Goal: Task Accomplishment & Management: Manage account settings

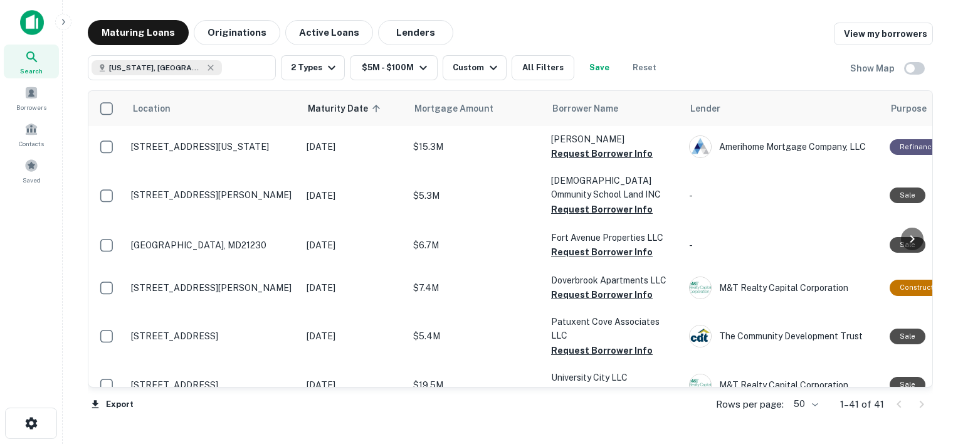
drag, startPoint x: 376, startPoint y: 188, endPoint x: 612, endPoint y: 19, distance: 289.9
click at [612, 19] on main "Maturing Loans Originations Active Loans Lenders View my borrowers Maryland, US…" at bounding box center [510, 222] width 895 height 444
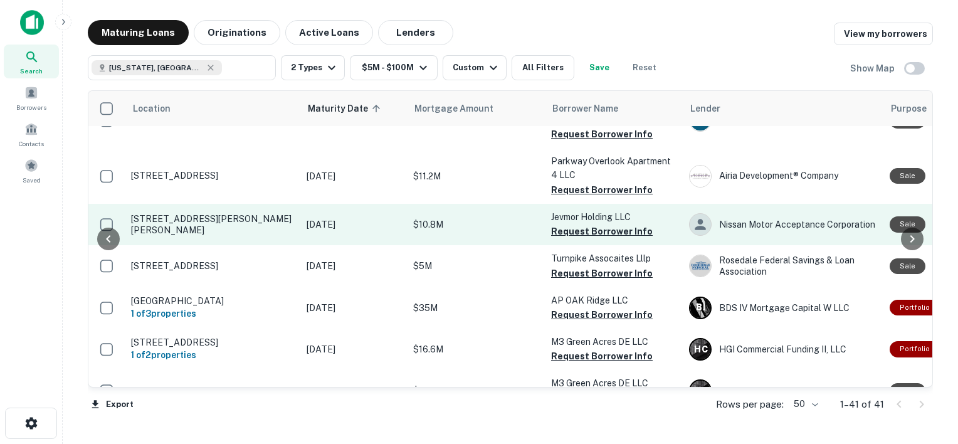
scroll to position [1612, 108]
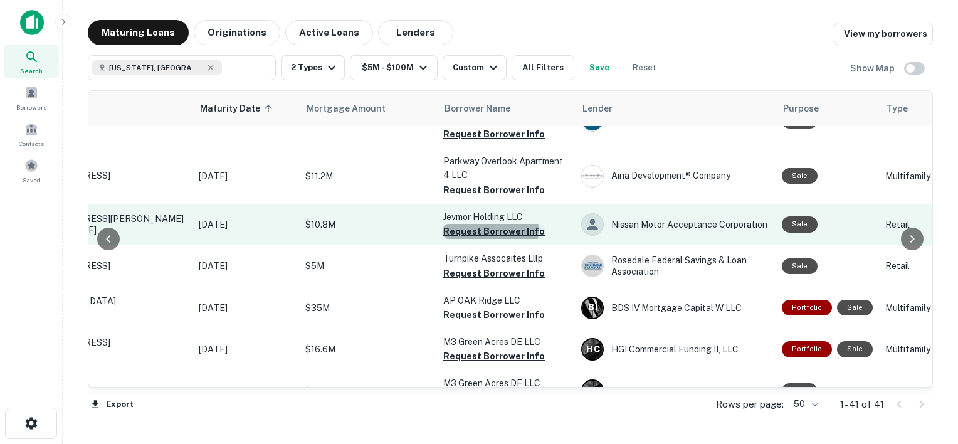
click at [466, 224] on button "Request Borrower Info" at bounding box center [494, 231] width 102 height 15
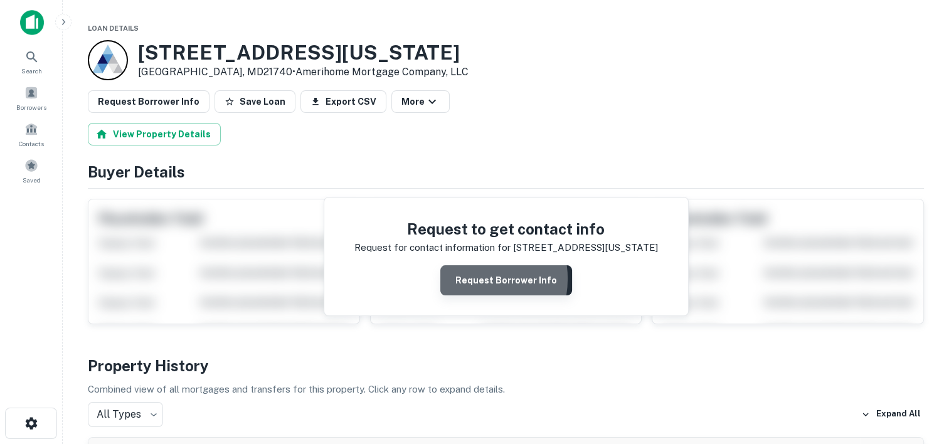
click at [471, 278] on button "Request Borrower Info" at bounding box center [506, 280] width 132 height 30
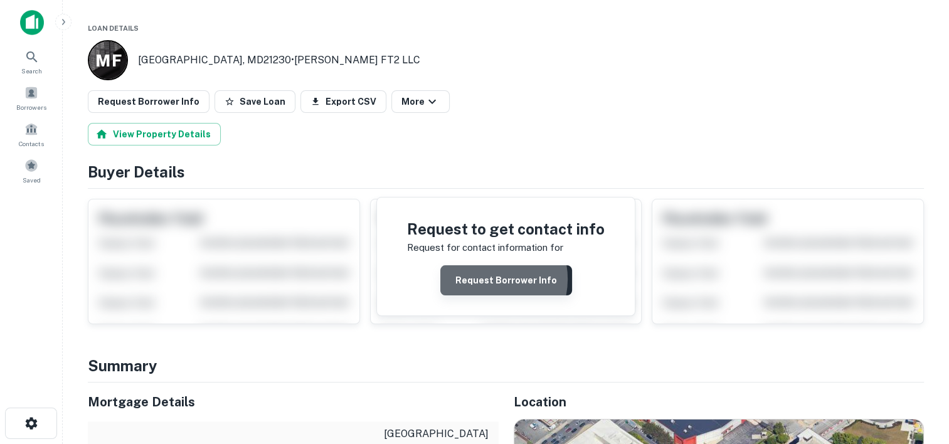
click at [490, 278] on button "Request Borrower Info" at bounding box center [506, 280] width 132 height 30
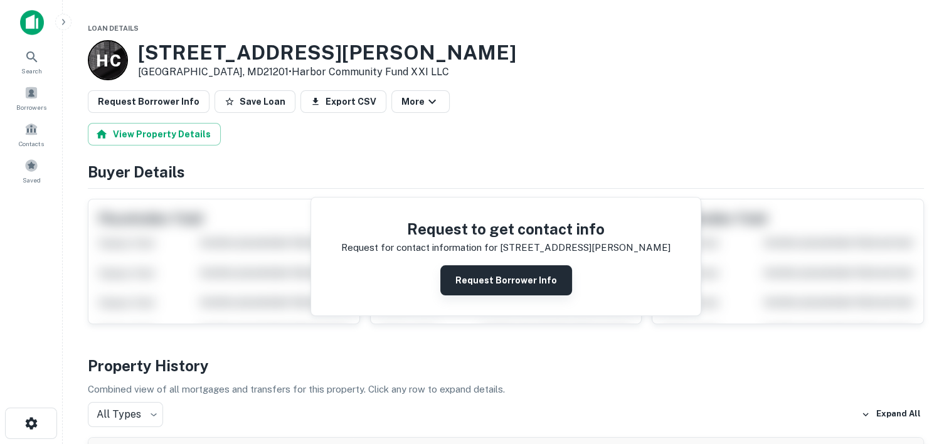
click at [468, 274] on button "Request Borrower Info" at bounding box center [506, 280] width 132 height 30
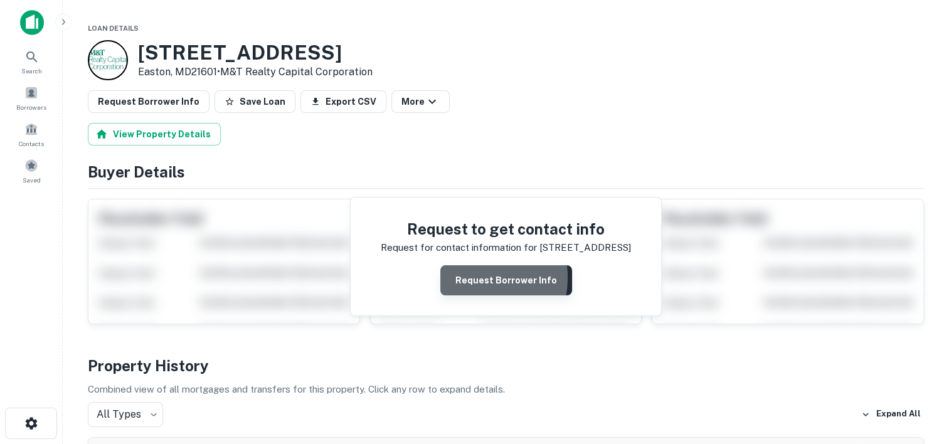
click at [461, 277] on button "Request Borrower Info" at bounding box center [506, 280] width 132 height 30
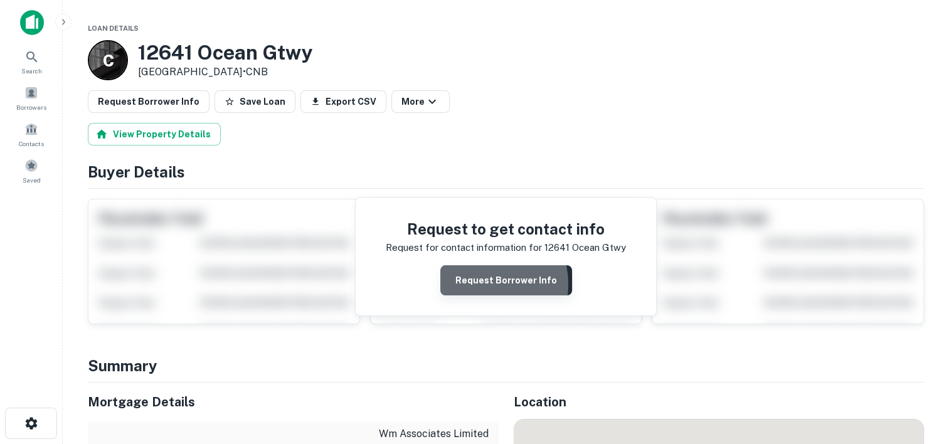
click at [484, 283] on button "Request Borrower Info" at bounding box center [506, 280] width 132 height 30
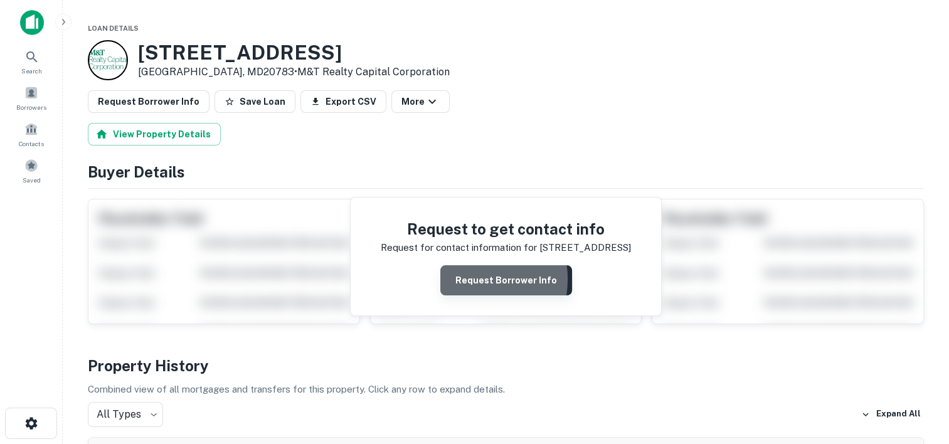
click at [464, 278] on button "Request Borrower Info" at bounding box center [506, 280] width 132 height 30
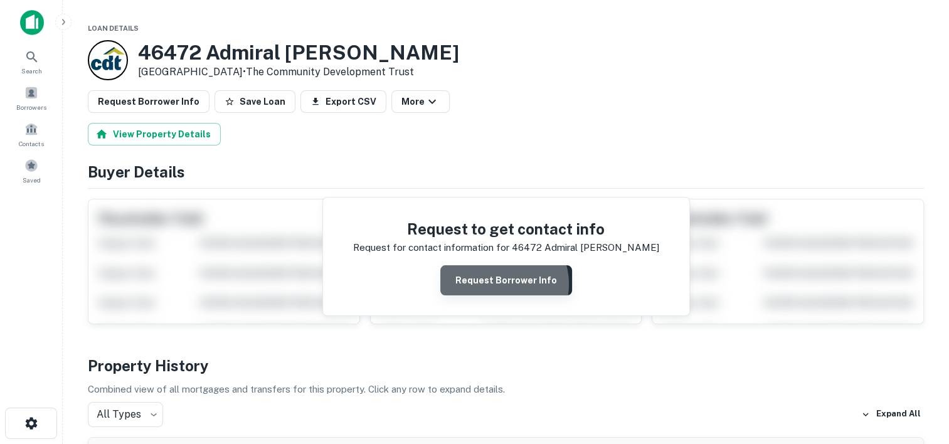
click at [499, 283] on button "Request Borrower Info" at bounding box center [506, 280] width 132 height 30
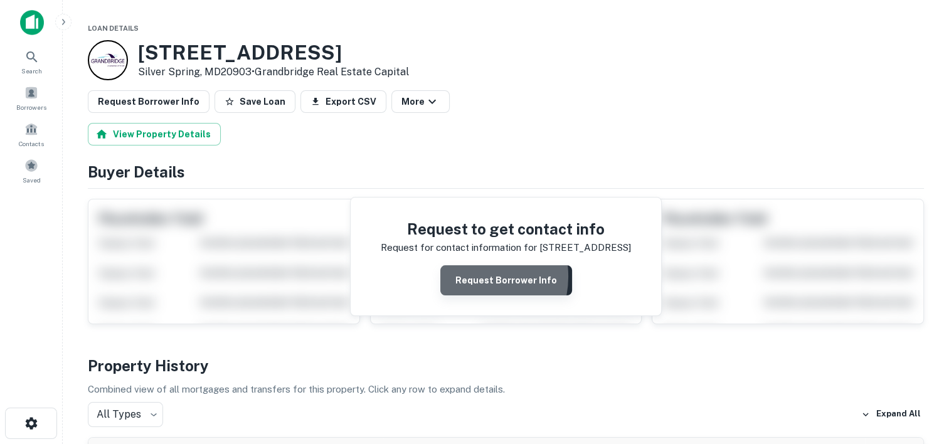
click at [471, 276] on button "Request Borrower Info" at bounding box center [506, 280] width 132 height 30
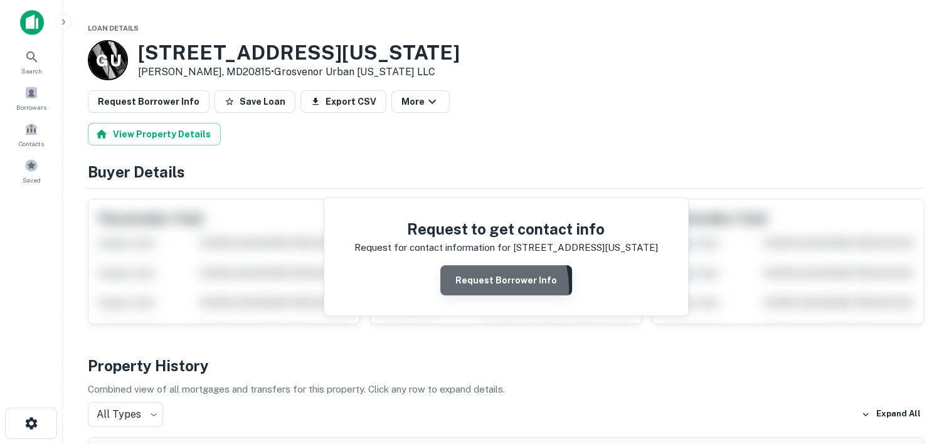
click at [465, 288] on button "Request Borrower Info" at bounding box center [506, 280] width 132 height 30
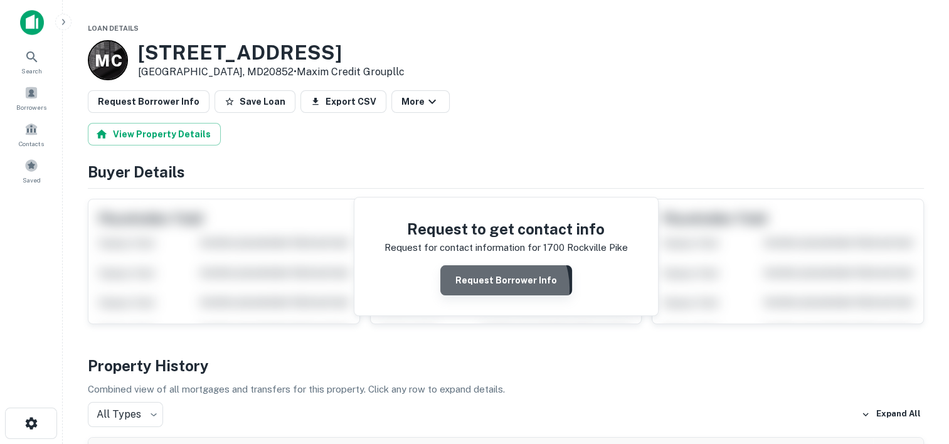
click at [492, 288] on button "Request Borrower Info" at bounding box center [506, 280] width 132 height 30
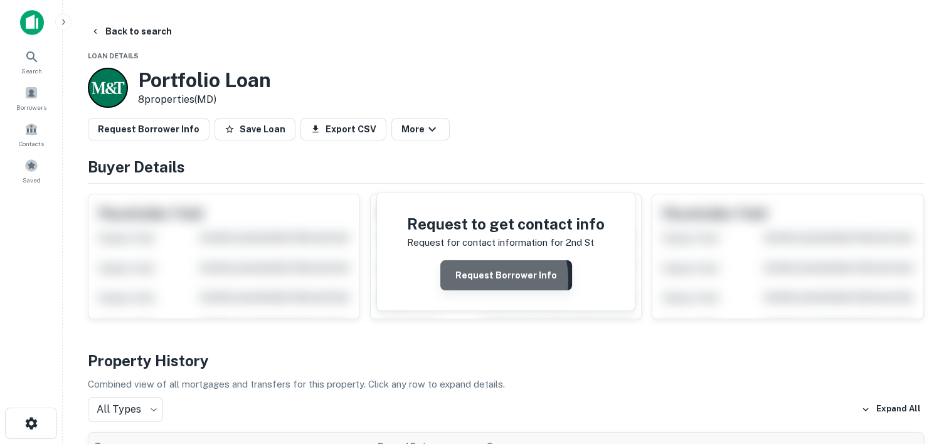
click at [470, 279] on button "Request Borrower Info" at bounding box center [506, 275] width 132 height 30
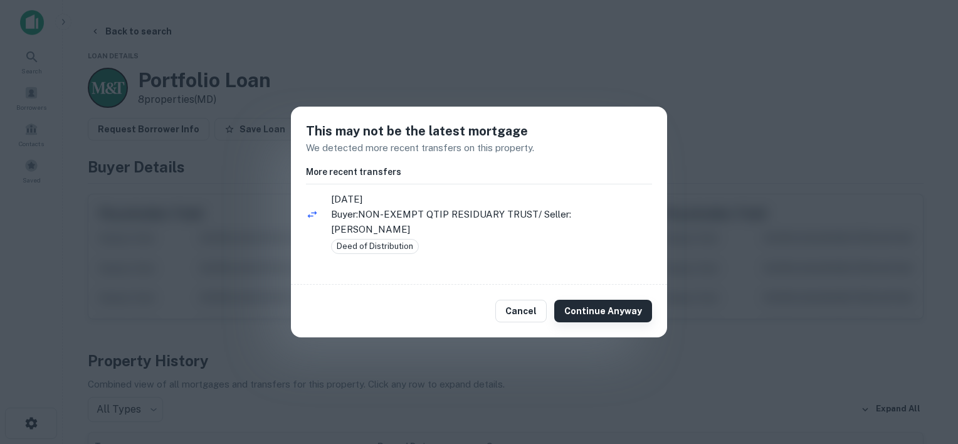
click at [604, 307] on button "Continue Anyway" at bounding box center [603, 311] width 98 height 23
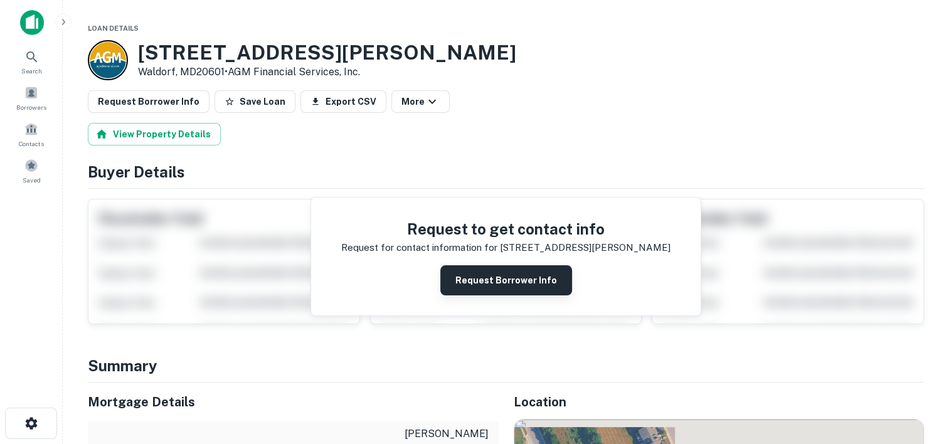
click at [471, 282] on button "Request Borrower Info" at bounding box center [506, 280] width 132 height 30
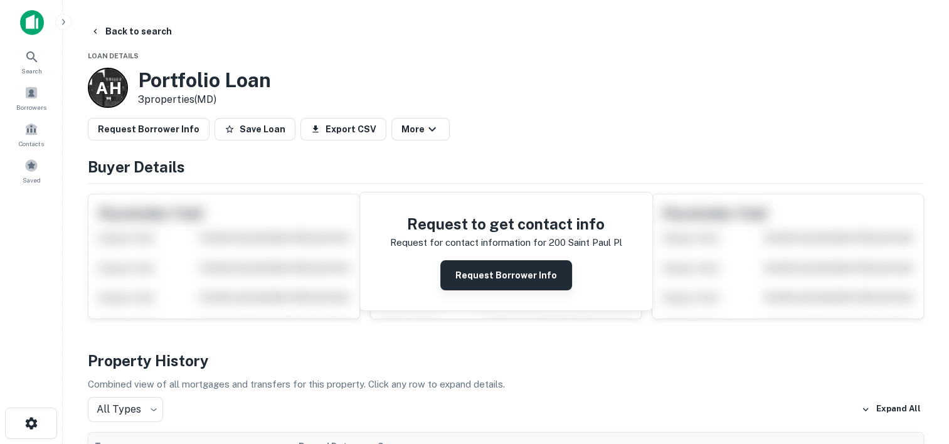
click at [487, 280] on button "Request Borrower Info" at bounding box center [506, 275] width 132 height 30
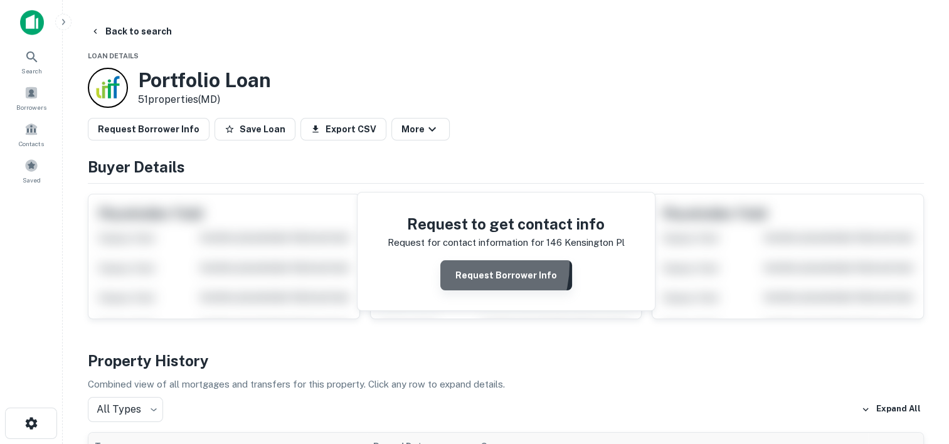
click at [456, 263] on button "Request Borrower Info" at bounding box center [506, 275] width 132 height 30
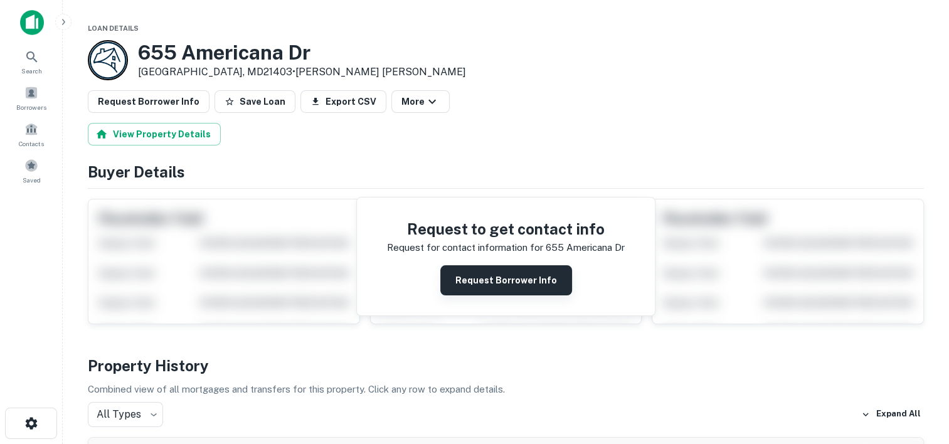
click at [481, 283] on button "Request Borrower Info" at bounding box center [506, 280] width 132 height 30
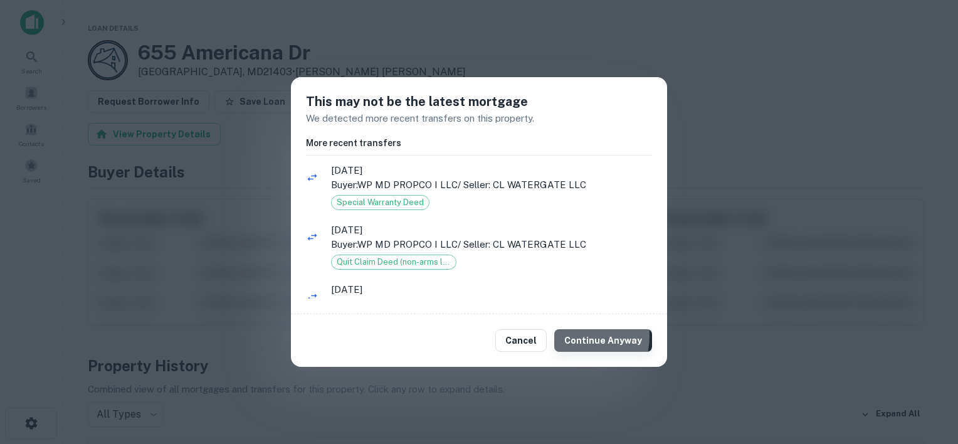
click at [577, 336] on button "Continue Anyway" at bounding box center [603, 340] width 98 height 23
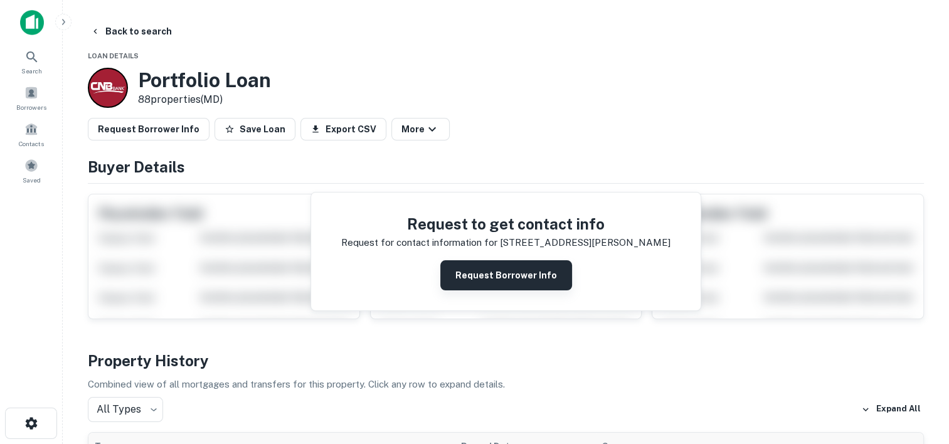
click at [493, 275] on button "Request Borrower Info" at bounding box center [506, 275] width 132 height 30
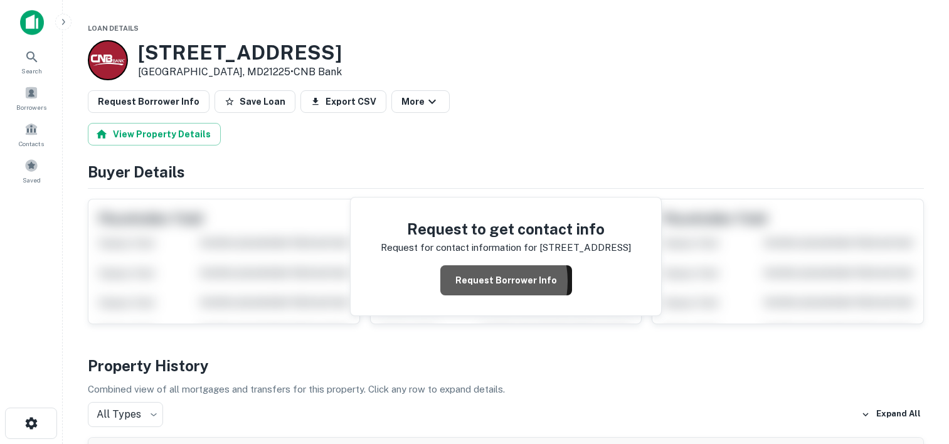
click at [472, 281] on button "Request Borrower Info" at bounding box center [506, 280] width 132 height 30
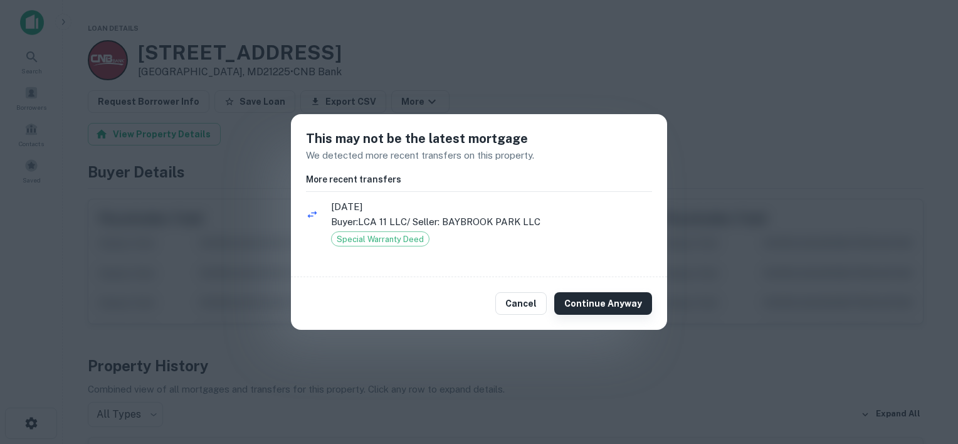
click at [581, 307] on button "Continue Anyway" at bounding box center [603, 303] width 98 height 23
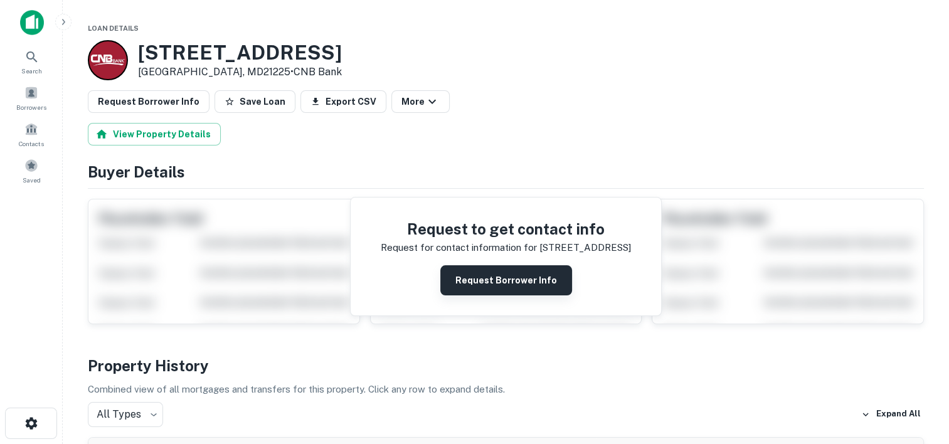
click at [471, 276] on button "Request Borrower Info" at bounding box center [506, 280] width 132 height 30
click at [486, 286] on button "Request Borrower Info" at bounding box center [506, 280] width 132 height 30
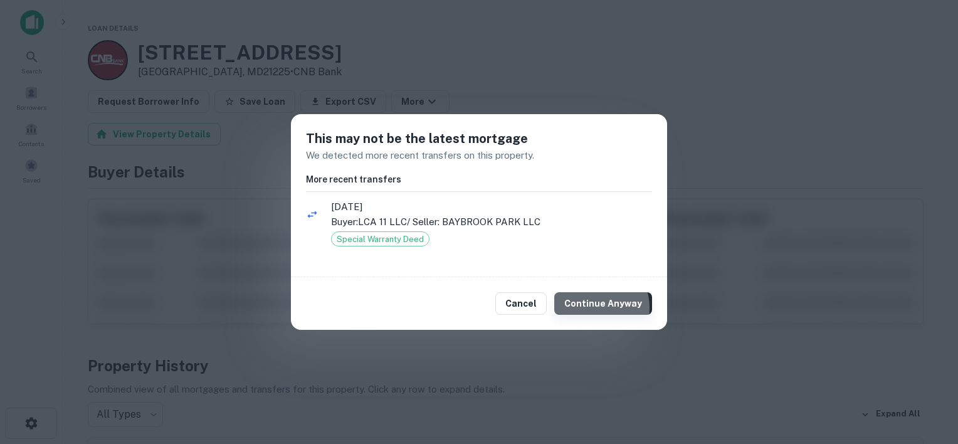
click at [597, 307] on button "Continue Anyway" at bounding box center [603, 303] width 98 height 23
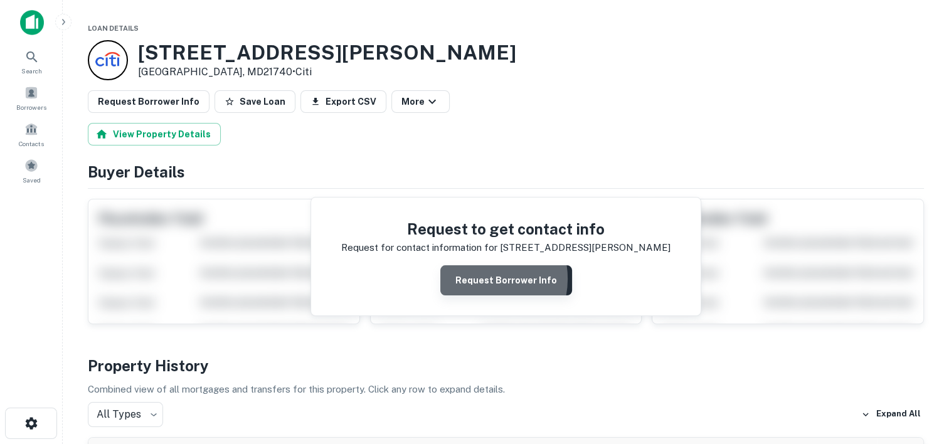
click at [479, 278] on button "Request Borrower Info" at bounding box center [506, 280] width 132 height 30
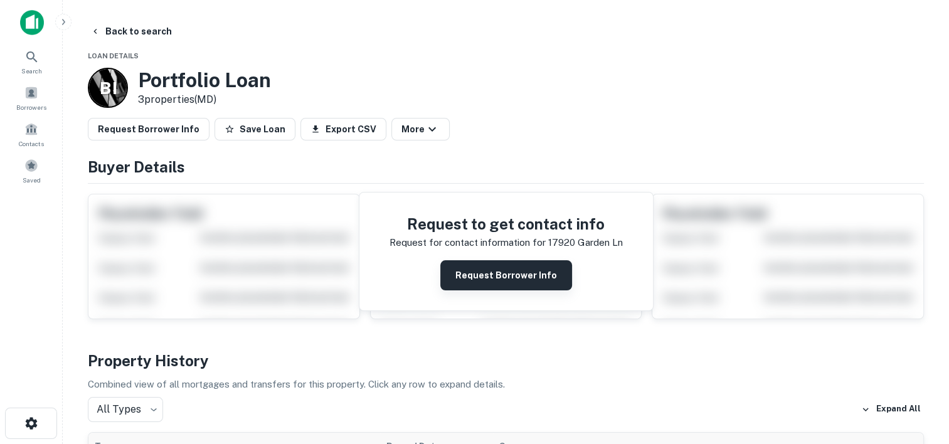
click at [482, 284] on button "Request Borrower Info" at bounding box center [506, 275] width 132 height 30
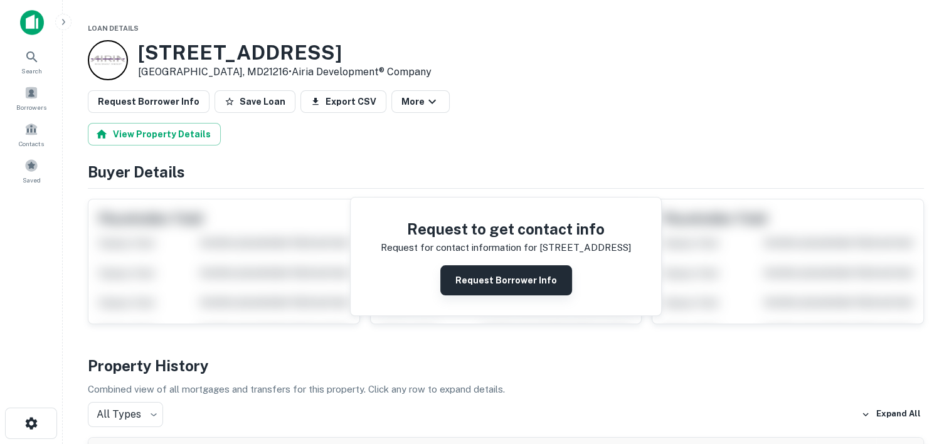
click at [484, 275] on button "Request Borrower Info" at bounding box center [506, 280] width 132 height 30
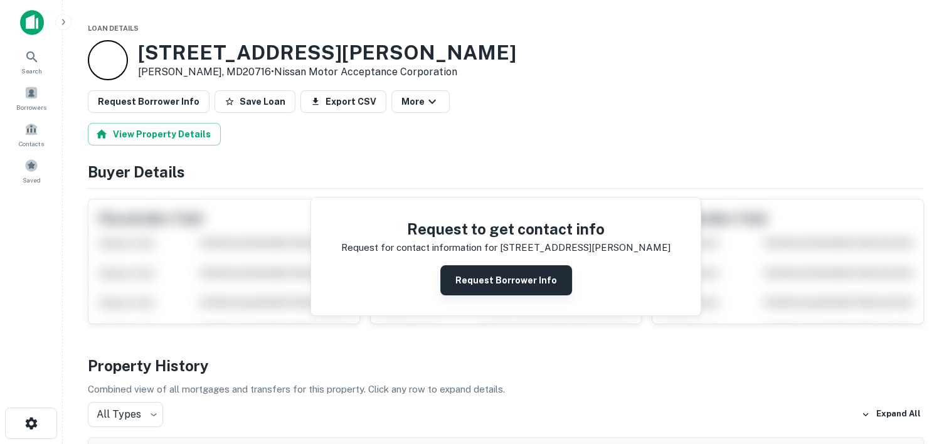
click at [500, 269] on button "Request Borrower Info" at bounding box center [506, 280] width 132 height 30
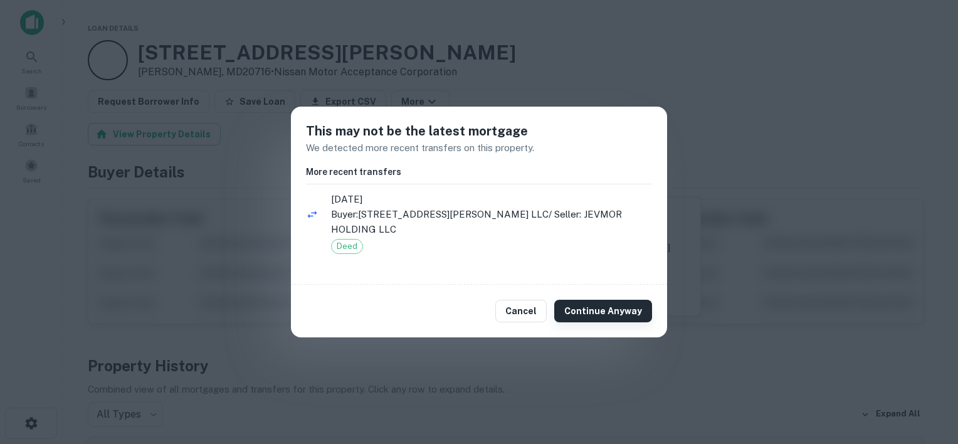
click at [594, 306] on button "Continue Anyway" at bounding box center [603, 311] width 98 height 23
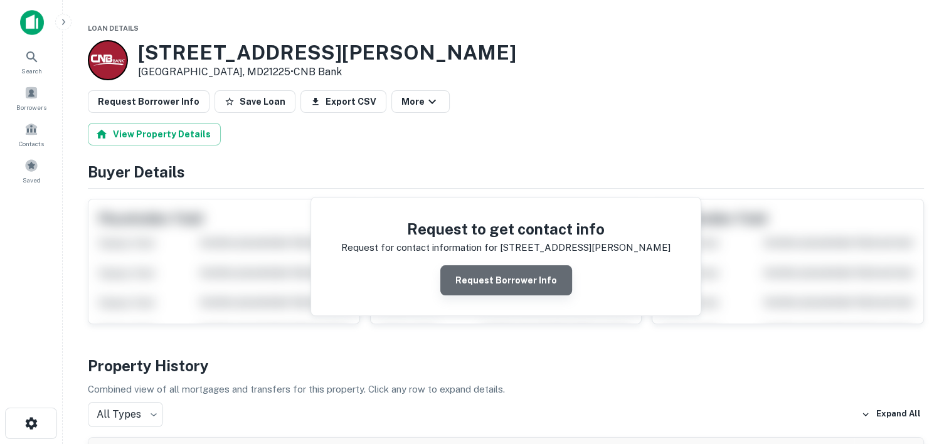
click at [509, 272] on button "Request Borrower Info" at bounding box center [506, 280] width 132 height 30
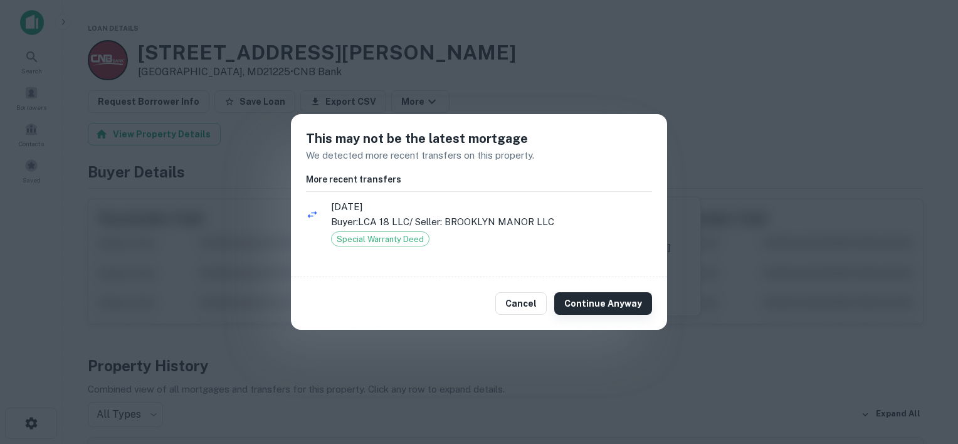
click at [582, 297] on button "Continue Anyway" at bounding box center [603, 303] width 98 height 23
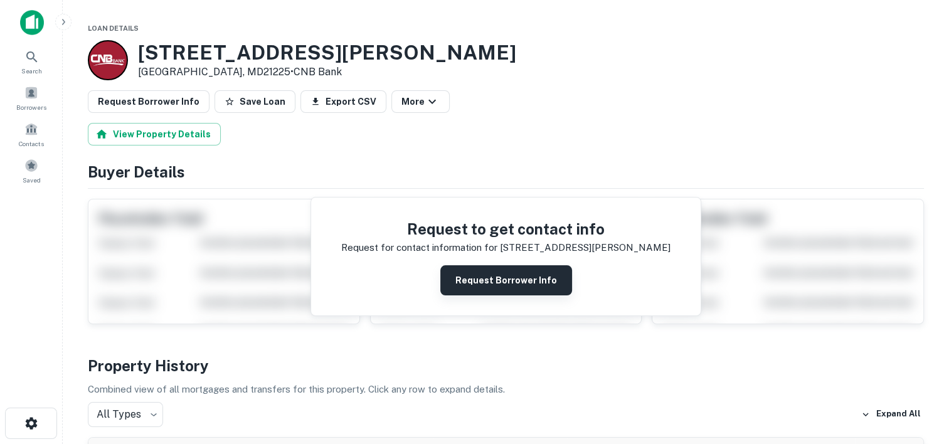
click at [499, 282] on button "Request Borrower Info" at bounding box center [506, 280] width 132 height 30
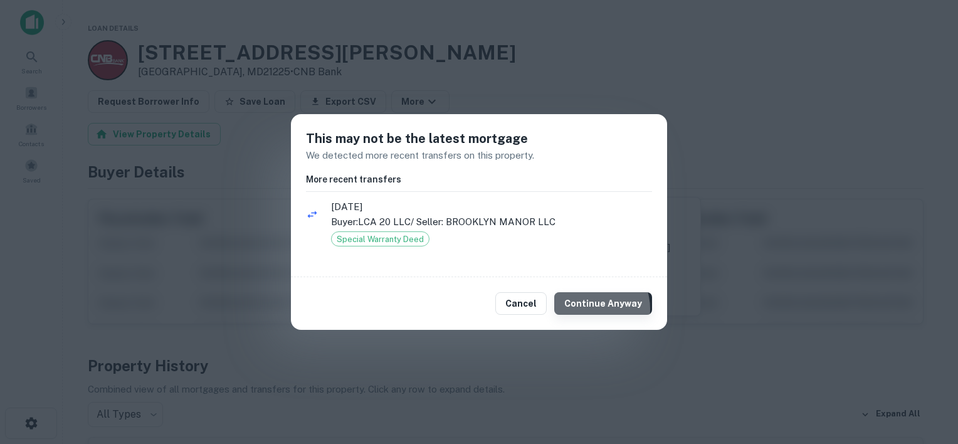
click at [592, 308] on button "Continue Anyway" at bounding box center [603, 303] width 98 height 23
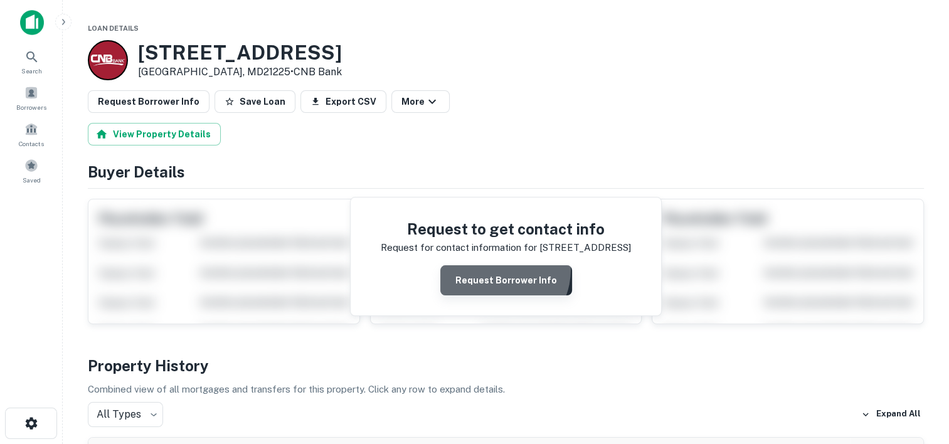
click at [497, 269] on button "Request Borrower Info" at bounding box center [506, 280] width 132 height 30
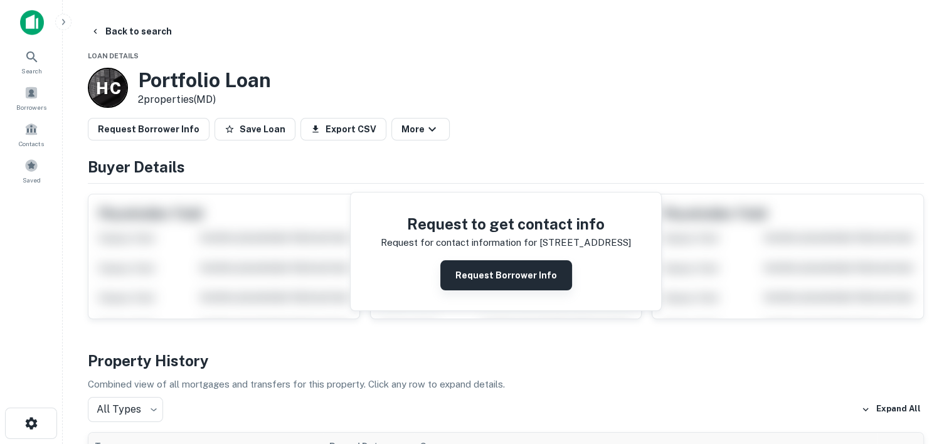
click at [480, 278] on button "Request Borrower Info" at bounding box center [506, 275] width 132 height 30
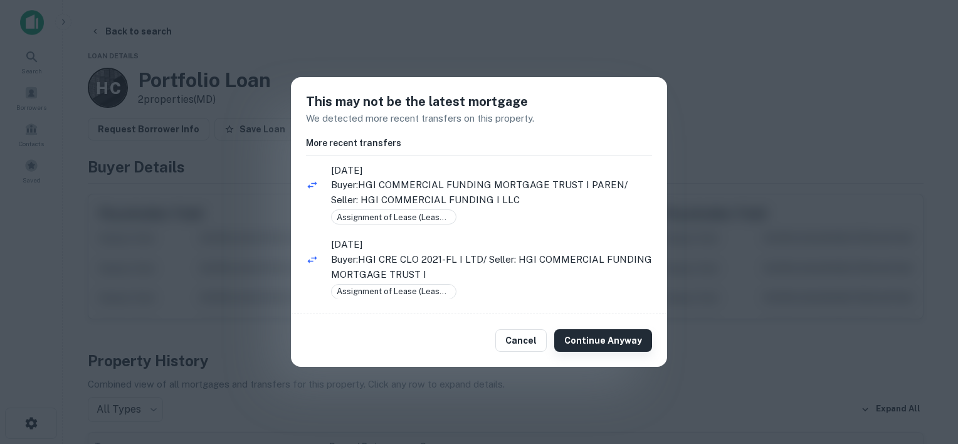
click at [584, 341] on button "Continue Anyway" at bounding box center [603, 340] width 98 height 23
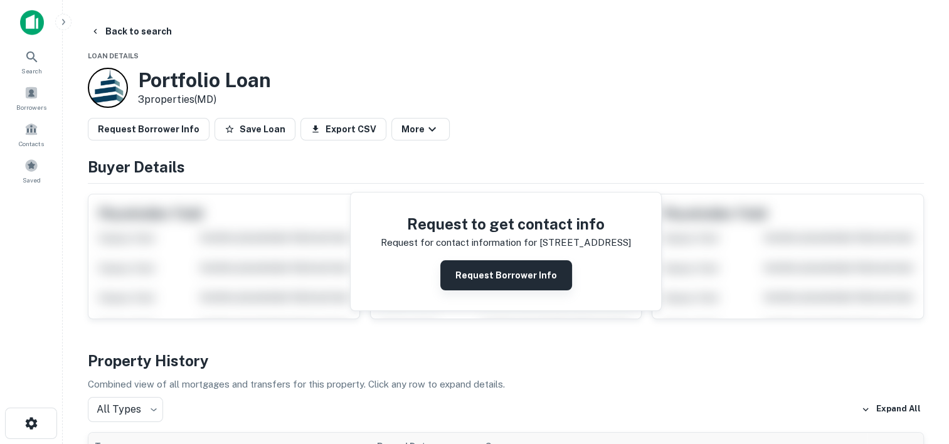
click at [491, 271] on button "Request Borrower Info" at bounding box center [506, 275] width 132 height 30
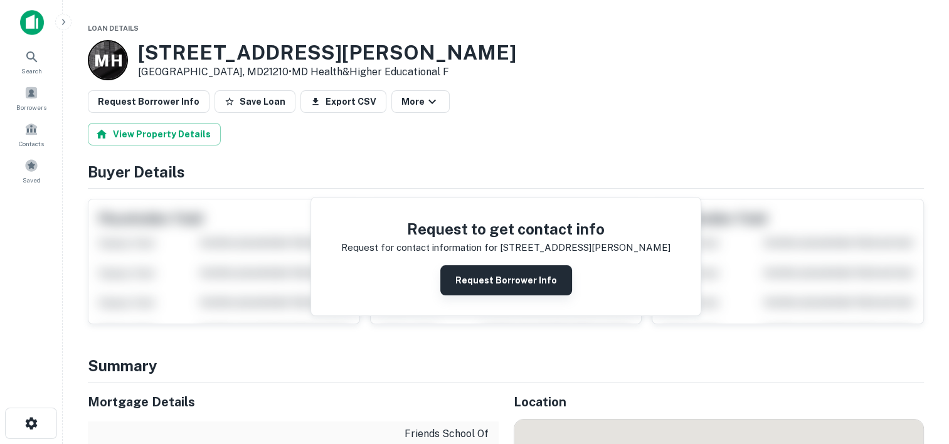
click at [485, 283] on button "Request Borrower Info" at bounding box center [506, 280] width 132 height 30
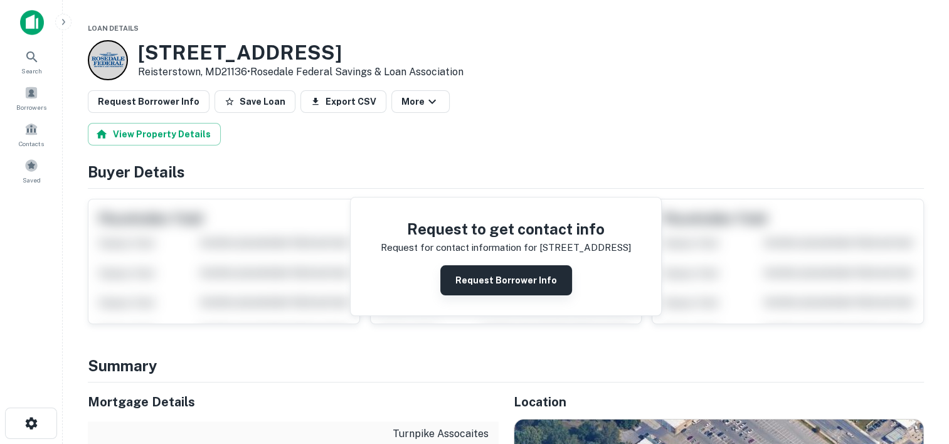
click at [490, 283] on button "Request Borrower Info" at bounding box center [506, 280] width 132 height 30
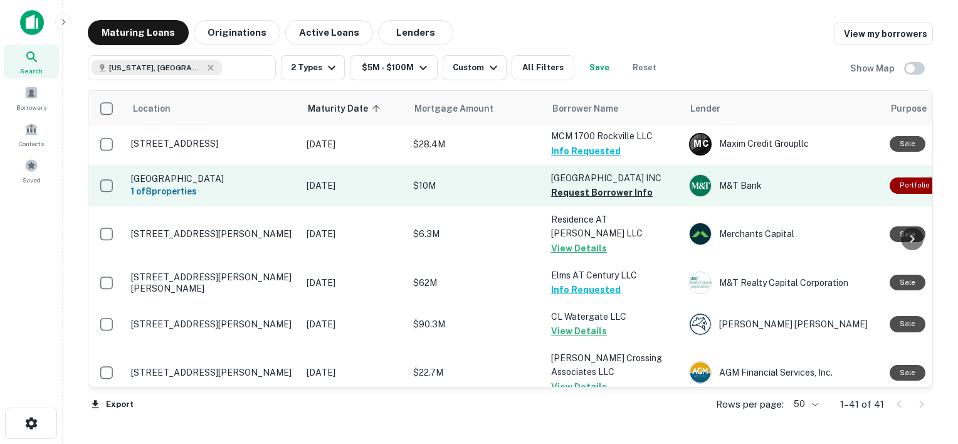
scroll to position [506, 0]
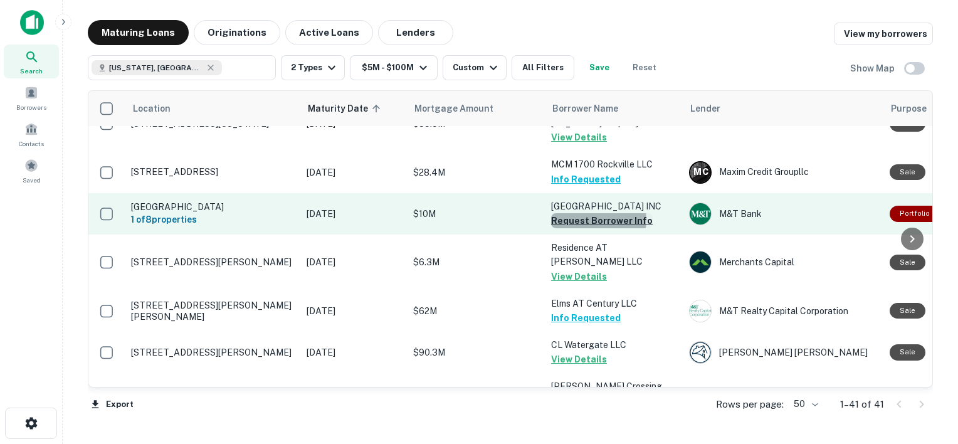
click at [594, 213] on button "Request Borrower Info" at bounding box center [602, 220] width 102 height 15
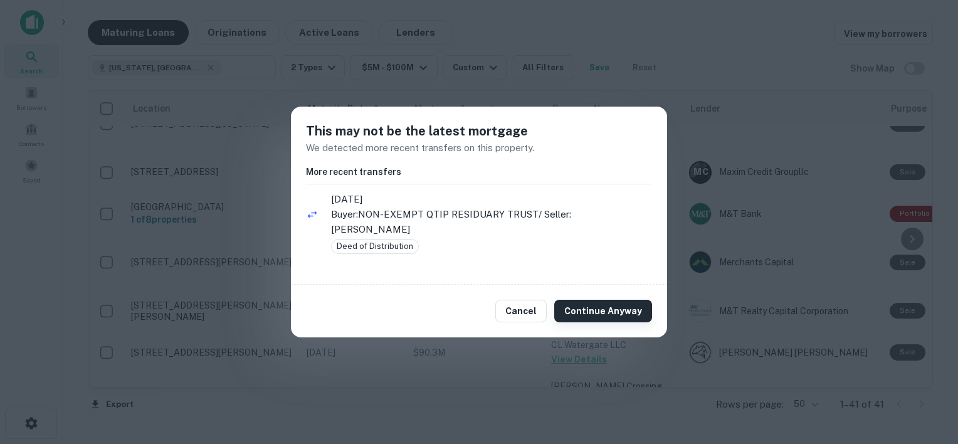
click at [595, 302] on button "Continue Anyway" at bounding box center [603, 311] width 98 height 23
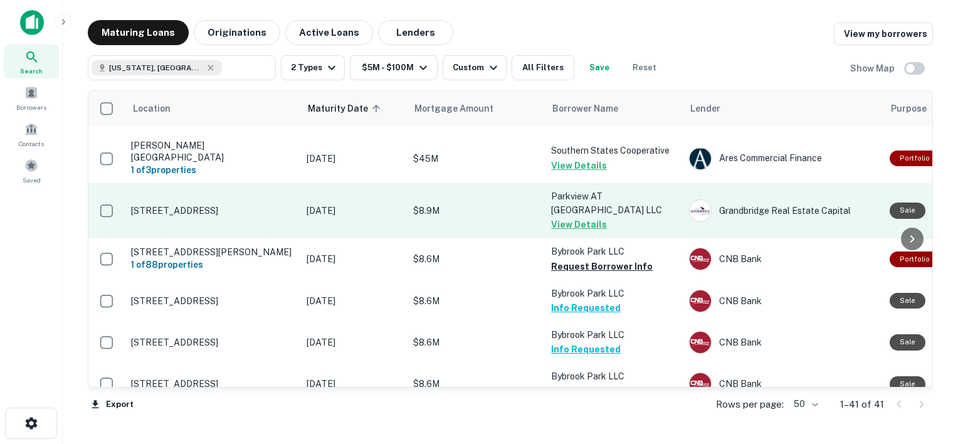
scroll to position [899, 0]
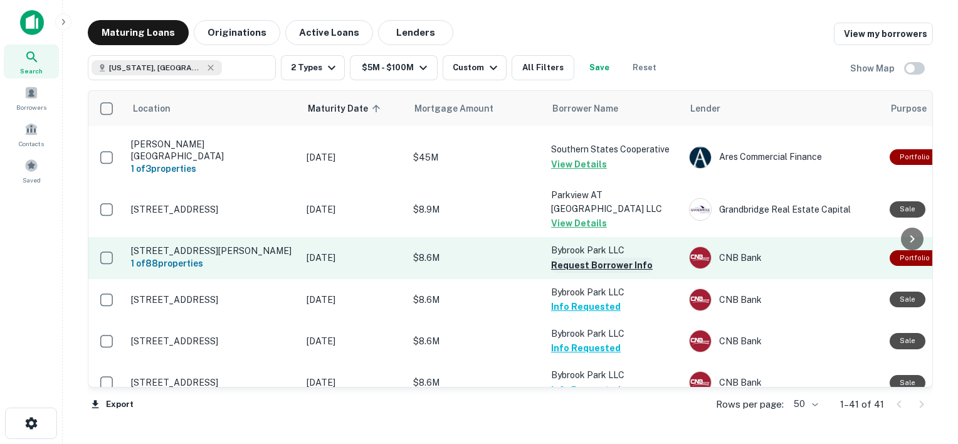
click at [594, 258] on button "Request Borrower Info" at bounding box center [602, 265] width 102 height 15
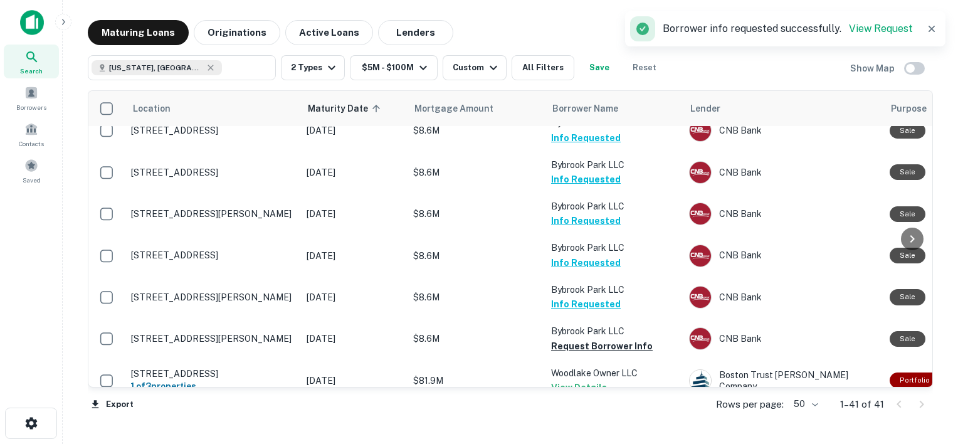
scroll to position [1183, 0]
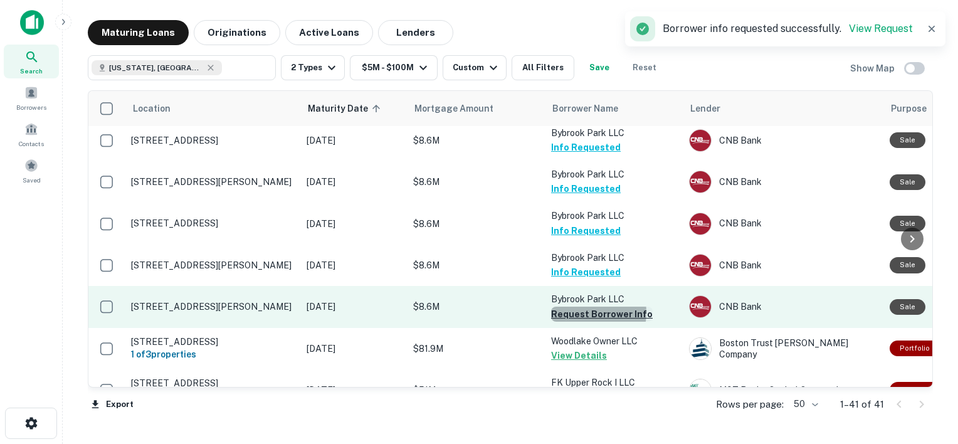
click at [592, 307] on button "Request Borrower Info" at bounding box center [602, 314] width 102 height 15
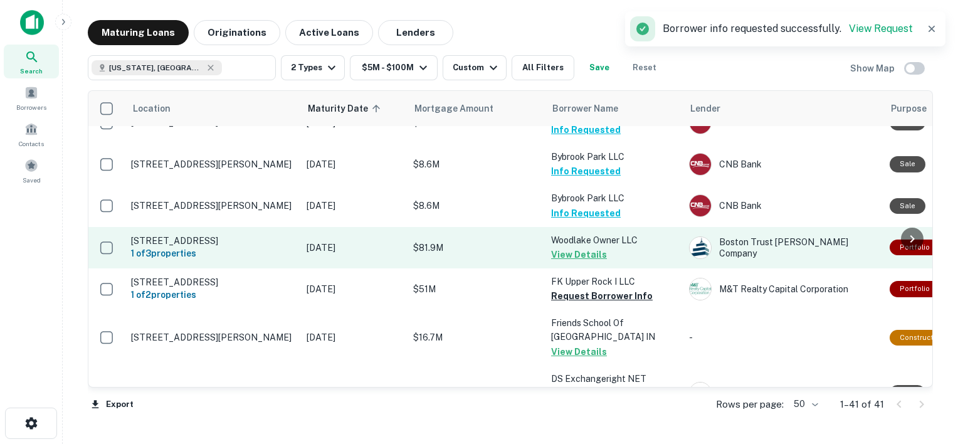
scroll to position [1286, 0]
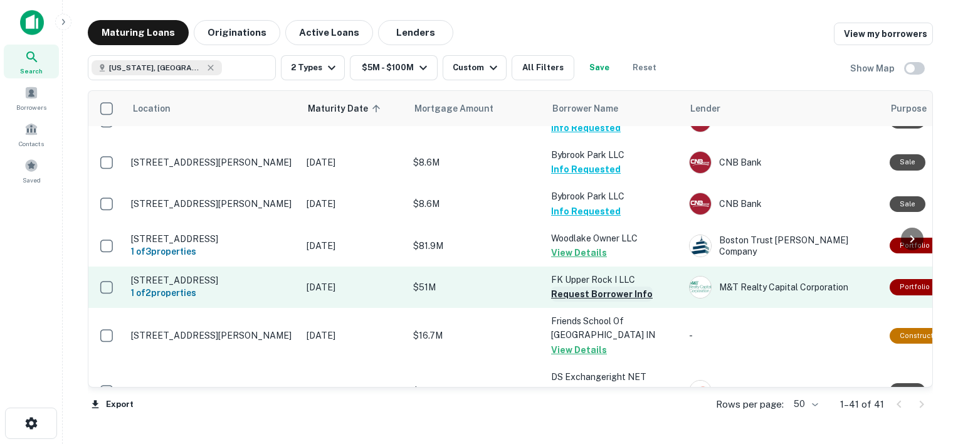
drag, startPoint x: 592, startPoint y: 250, endPoint x: 570, endPoint y: 251, distance: 22.6
click at [570, 287] on button "Request Borrower Info" at bounding box center [602, 294] width 102 height 15
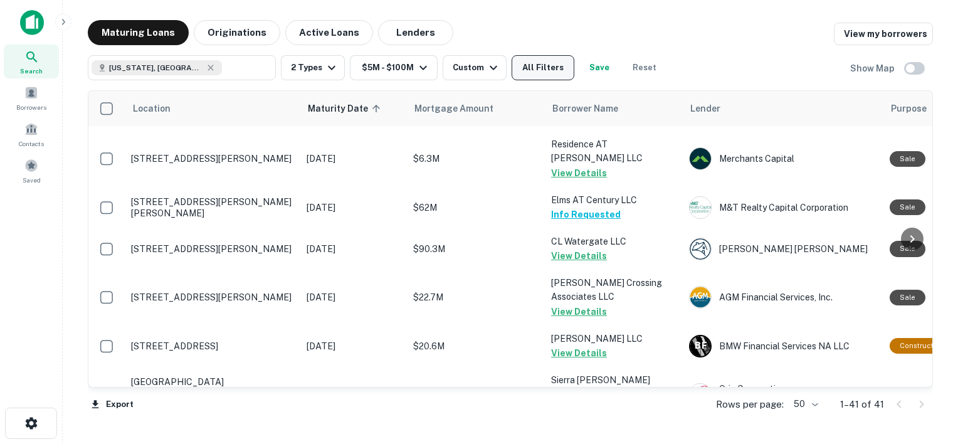
scroll to position [600, 0]
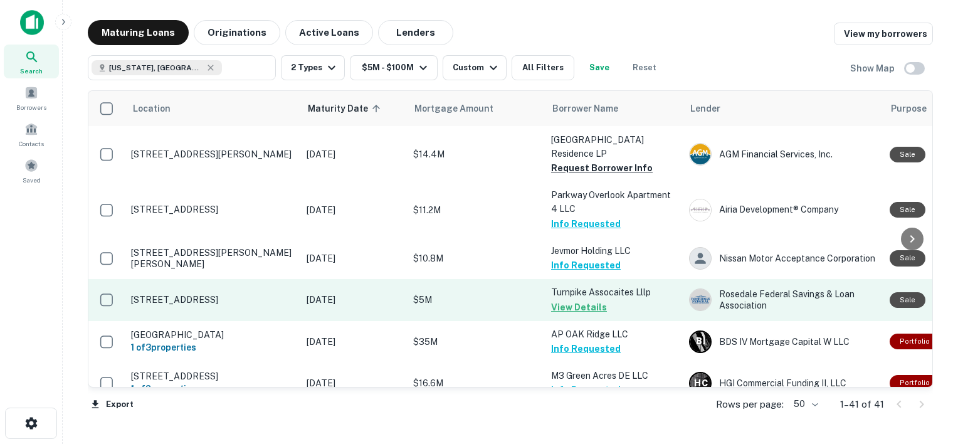
scroll to position [1612, 0]
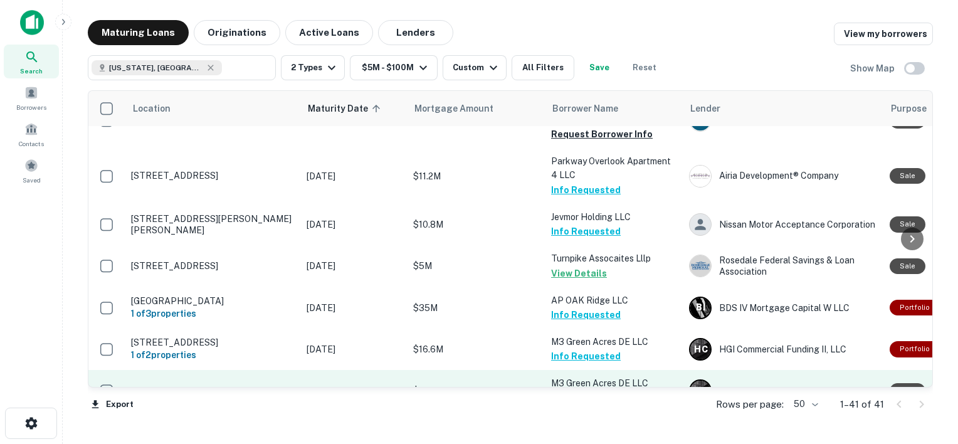
click at [573, 391] on button "Request Borrower Info" at bounding box center [602, 398] width 102 height 15
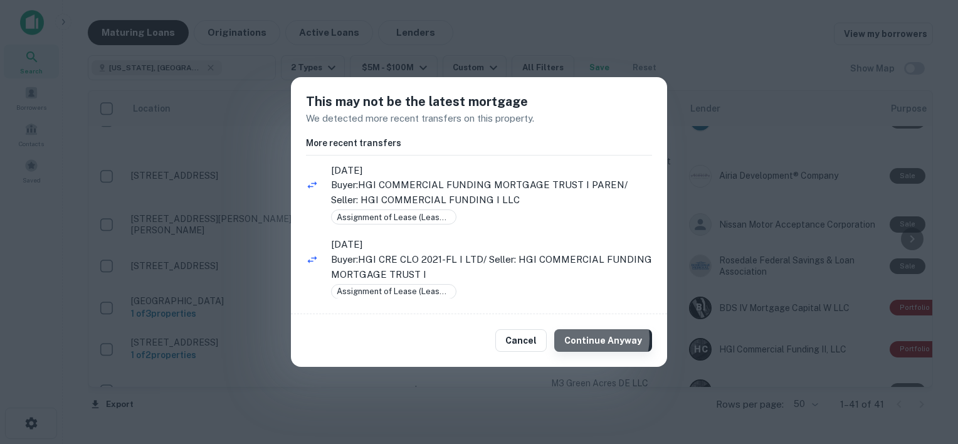
click at [594, 339] on button "Continue Anyway" at bounding box center [603, 340] width 98 height 23
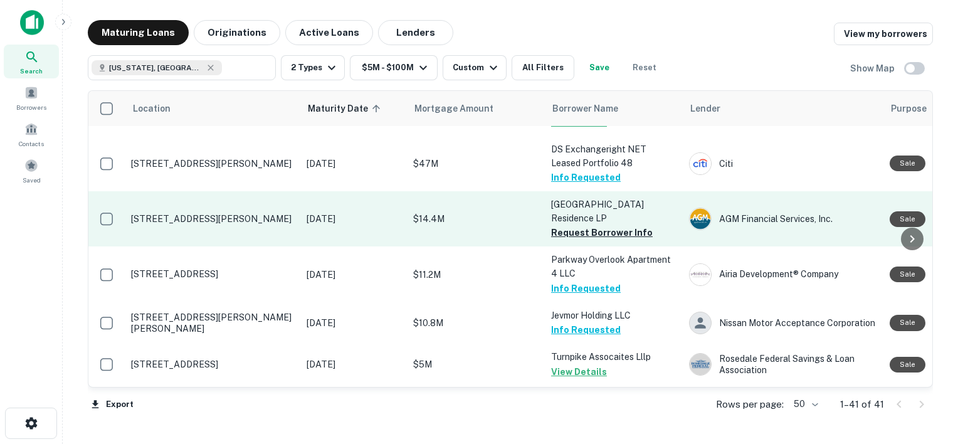
scroll to position [1488, 0]
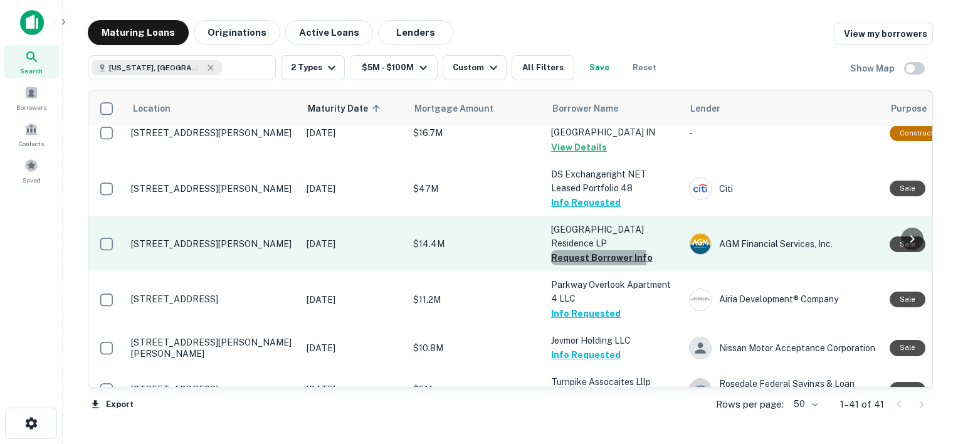
click at [572, 250] on button "Request Borrower Info" at bounding box center [602, 257] width 102 height 15
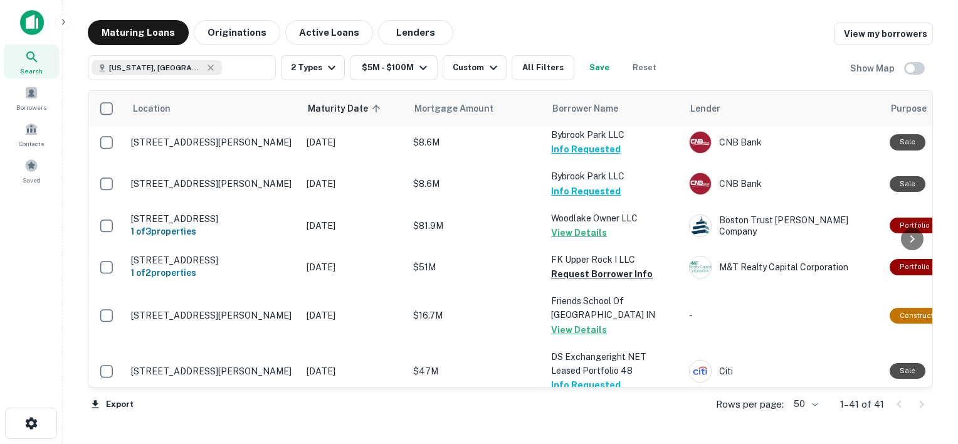
scroll to position [1268, 0]
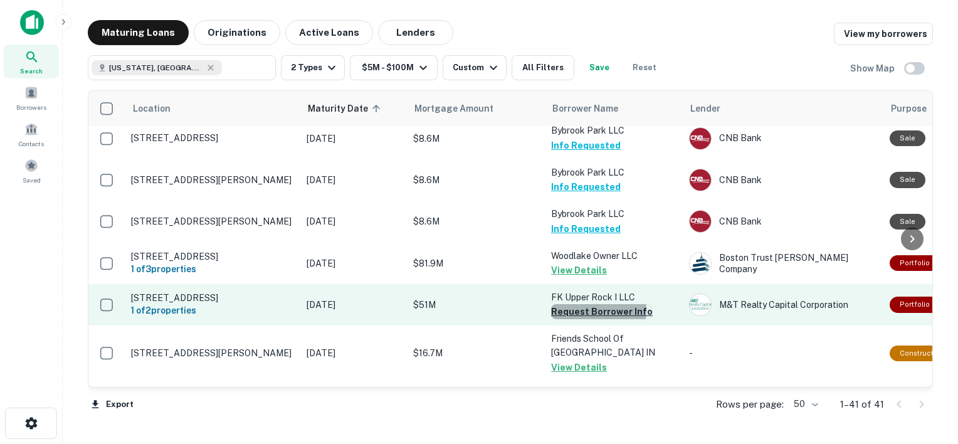
click at [570, 304] on button "Request Borrower Info" at bounding box center [602, 311] width 102 height 15
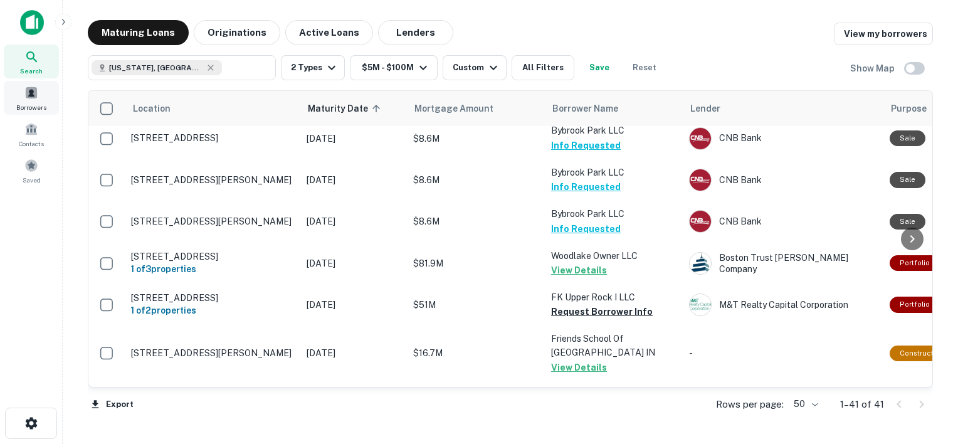
click at [39, 102] on span "Borrowers" at bounding box center [31, 107] width 30 height 10
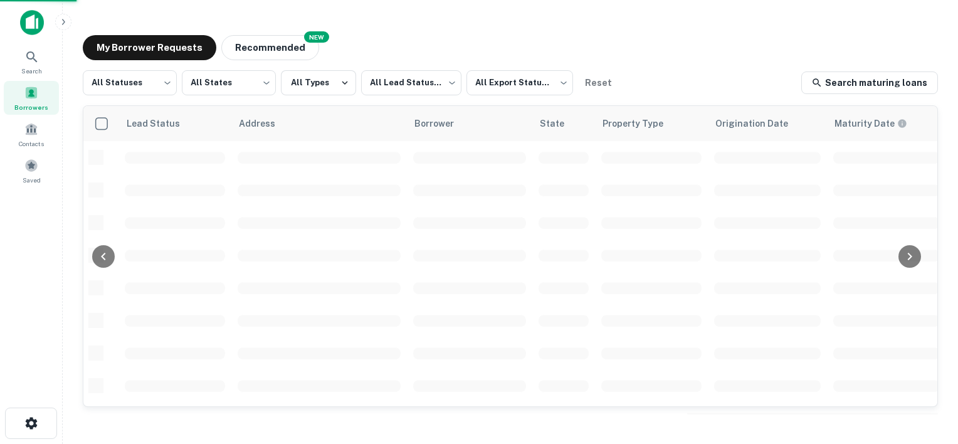
scroll to position [448, 0]
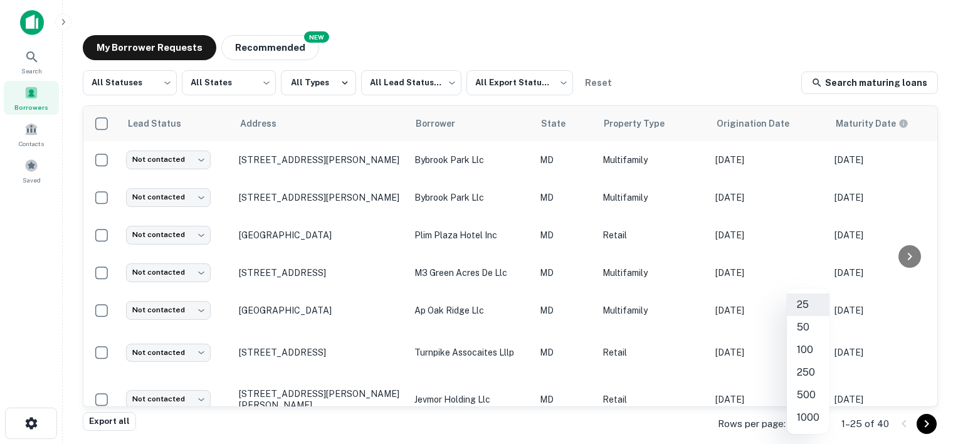
click at [814, 426] on body "Search Borrowers Contacts Saved My Borrower Requests NEW Recommended All Status…" at bounding box center [479, 222] width 958 height 444
click at [806, 326] on li "50" at bounding box center [808, 327] width 43 height 23
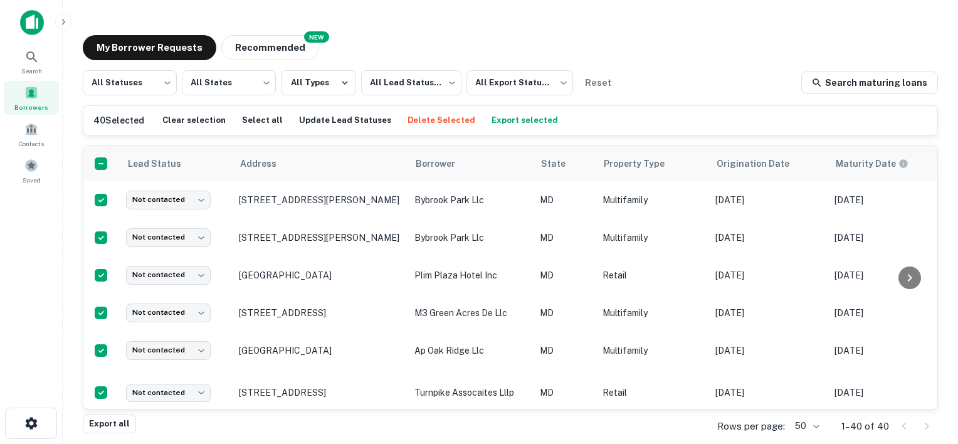
click at [100, 122] on h6 "40 Selected" at bounding box center [118, 120] width 51 height 14
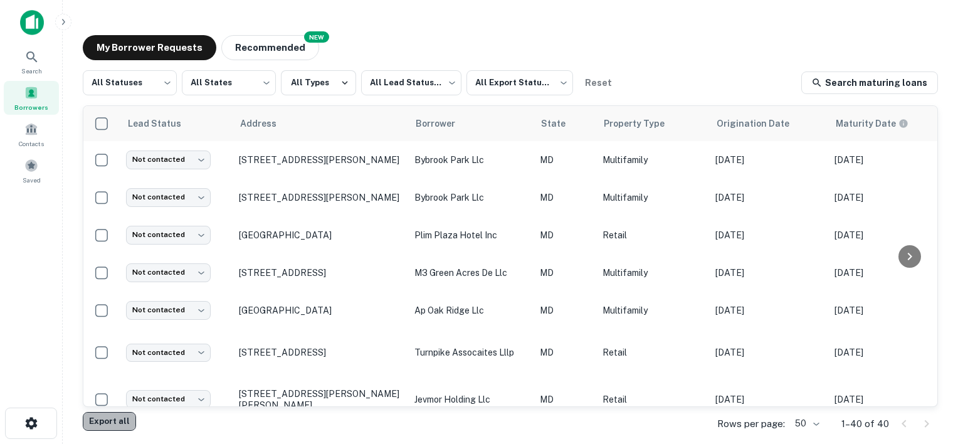
click at [113, 418] on button "Export all" at bounding box center [109, 421] width 53 height 19
click at [175, 90] on body "Export downloaded successfully! Search Borrowers Contacts Saved My Borrower Req…" at bounding box center [479, 222] width 958 height 444
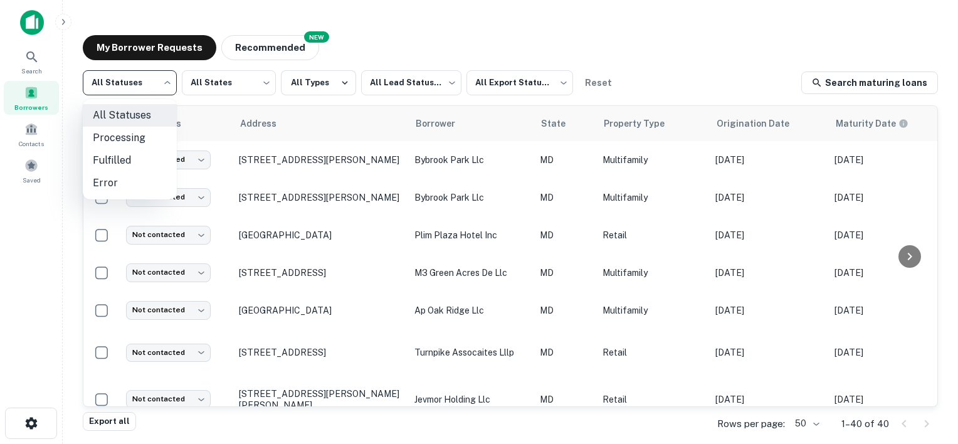
click at [130, 161] on li "Fulfilled" at bounding box center [130, 160] width 94 height 23
type input "*********"
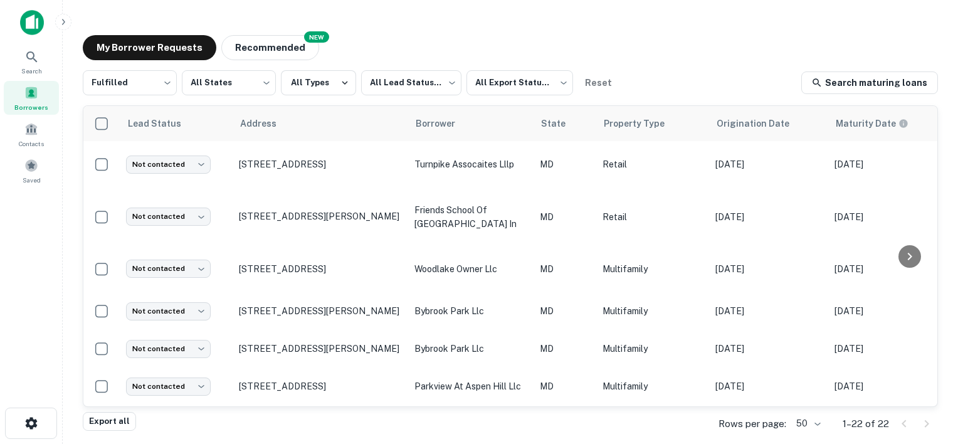
click at [25, 98] on span at bounding box center [31, 93] width 14 height 14
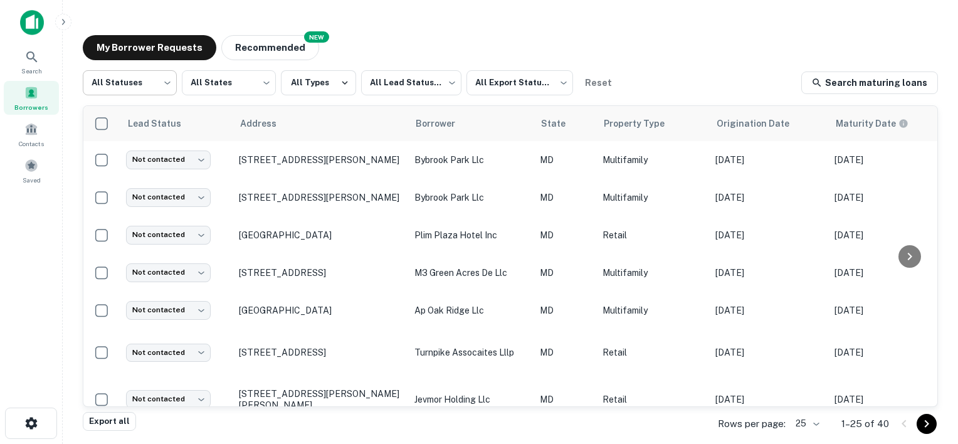
click at [156, 85] on body "Search Borrowers Contacts Saved My Borrower Requests NEW Recommended All Status…" at bounding box center [479, 222] width 958 height 444
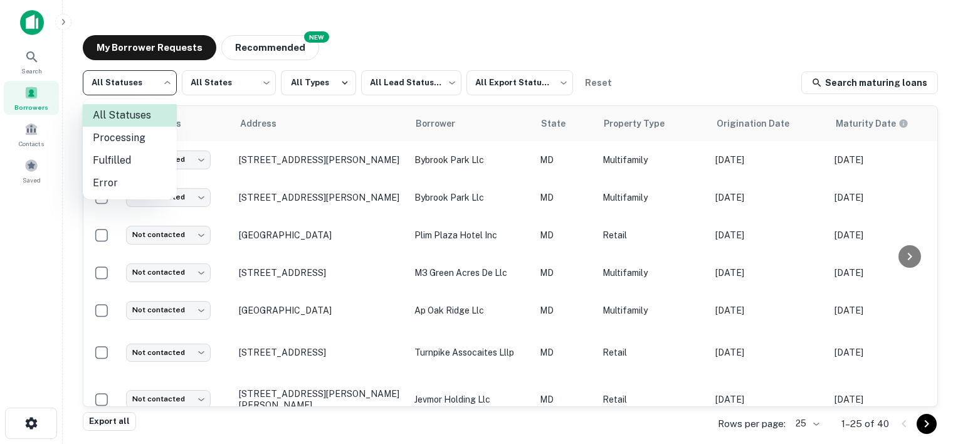
click at [120, 166] on li "Fulfilled" at bounding box center [130, 160] width 94 height 23
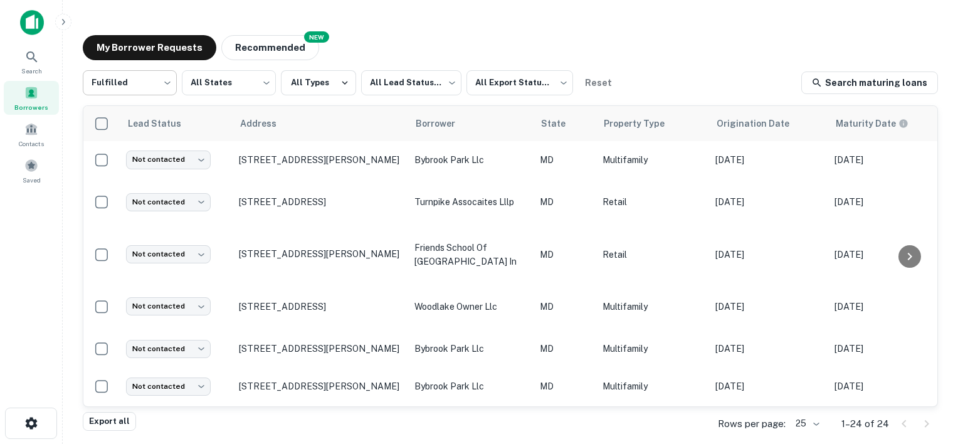
click at [171, 87] on body "Search Borrowers Contacts Saved My Borrower Requests NEW Recommended Fulfilled …" at bounding box center [479, 222] width 958 height 444
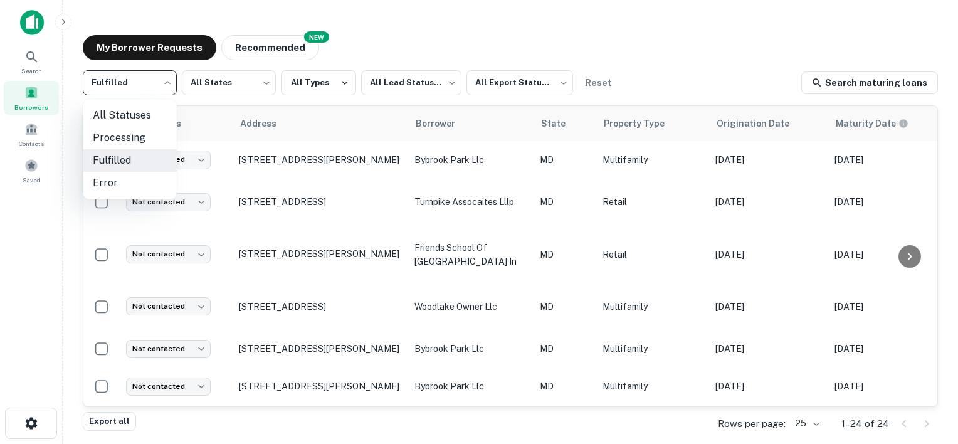
click at [123, 115] on li "All Statuses" at bounding box center [130, 115] width 94 height 23
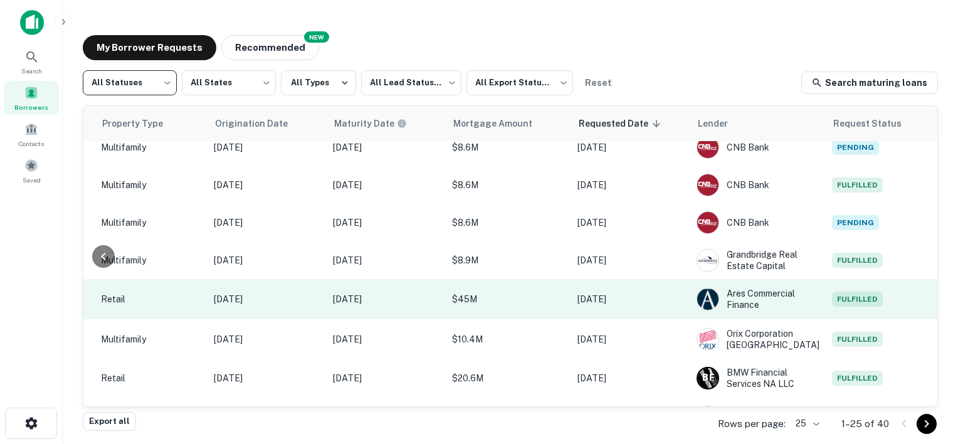
scroll to position [660, 502]
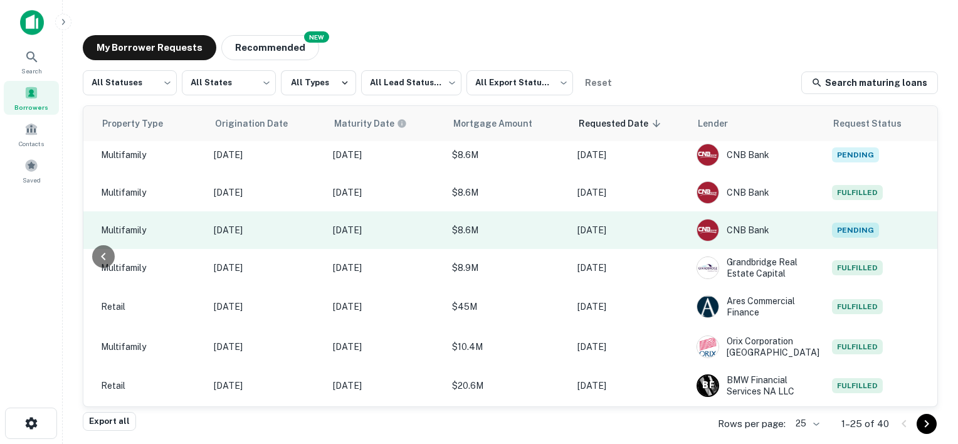
click at [851, 223] on span "Pending" at bounding box center [855, 230] width 47 height 15
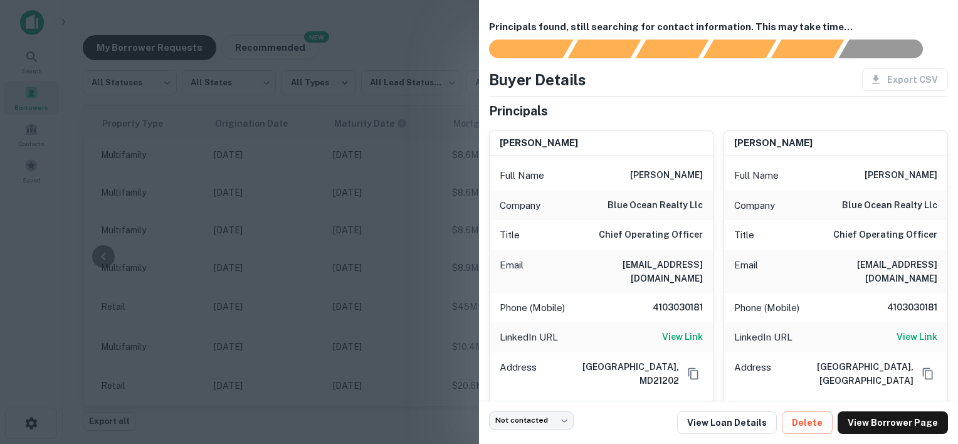
click at [364, 135] on div at bounding box center [479, 222] width 958 height 444
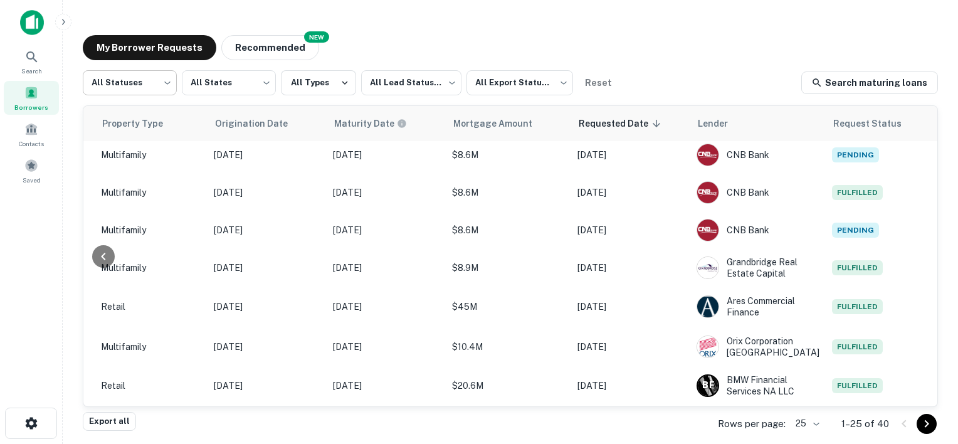
click at [162, 83] on body "Search Borrowers Contacts Saved My Borrower Requests NEW Recommended All Status…" at bounding box center [479, 222] width 958 height 444
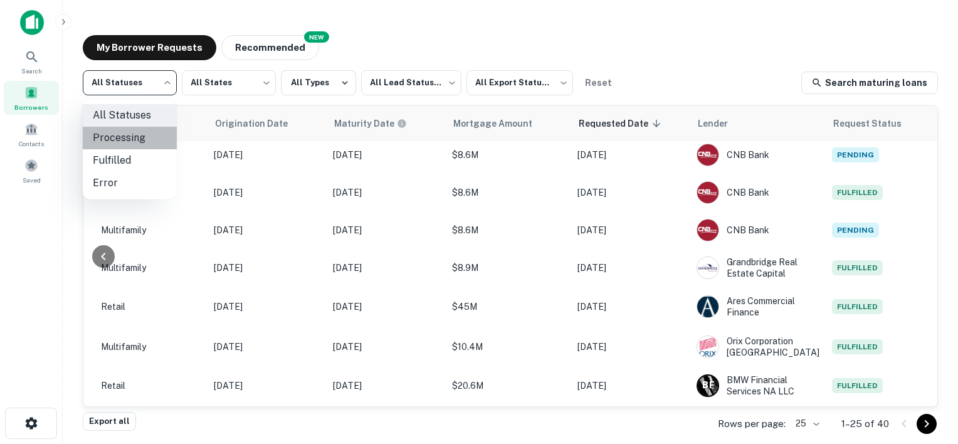
click at [110, 140] on li "Processing" at bounding box center [130, 138] width 94 height 23
type input "**********"
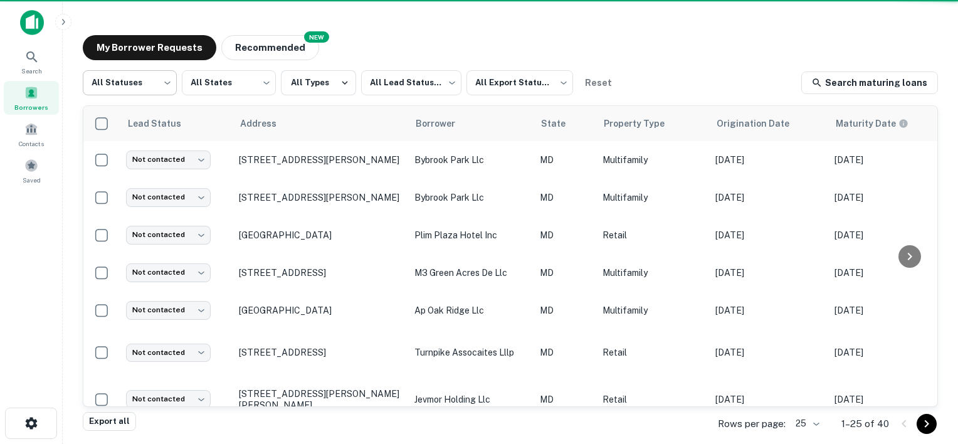
click at [167, 86] on body "Search Borrowers Contacts Saved My Borrower Requests NEW Recommended All Status…" at bounding box center [479, 222] width 958 height 444
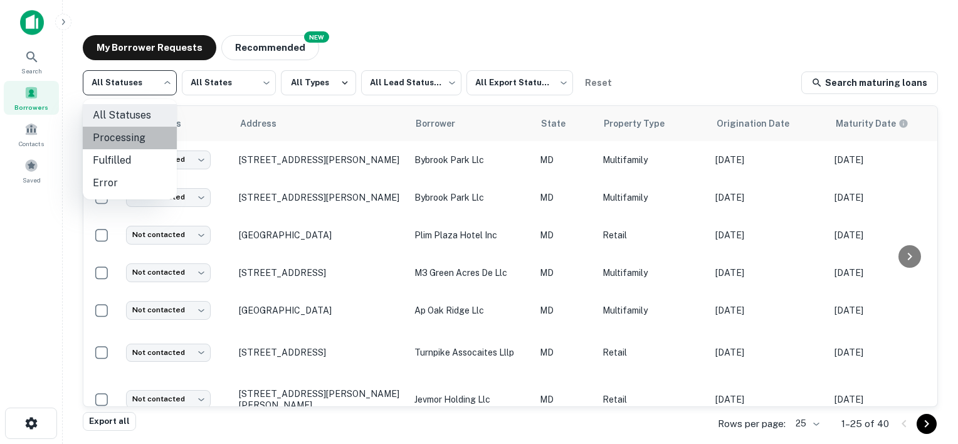
click at [134, 136] on li "Processing" at bounding box center [130, 138] width 94 height 23
type input "**********"
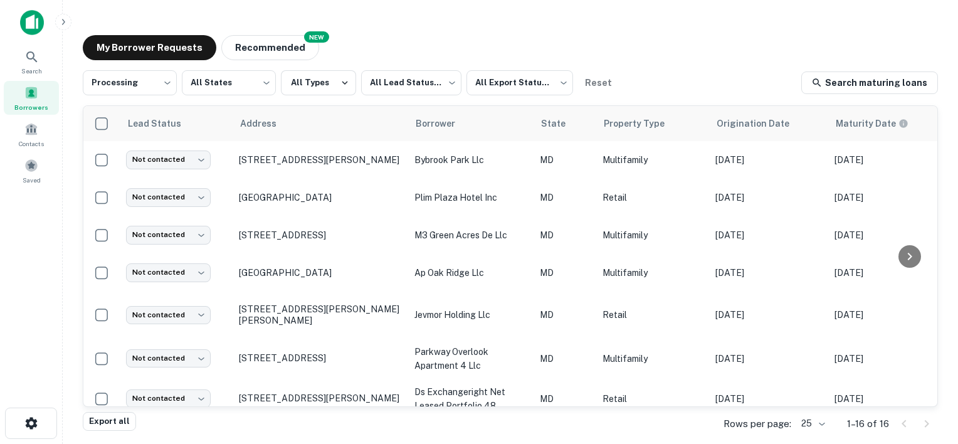
click at [30, 95] on span at bounding box center [31, 93] width 14 height 14
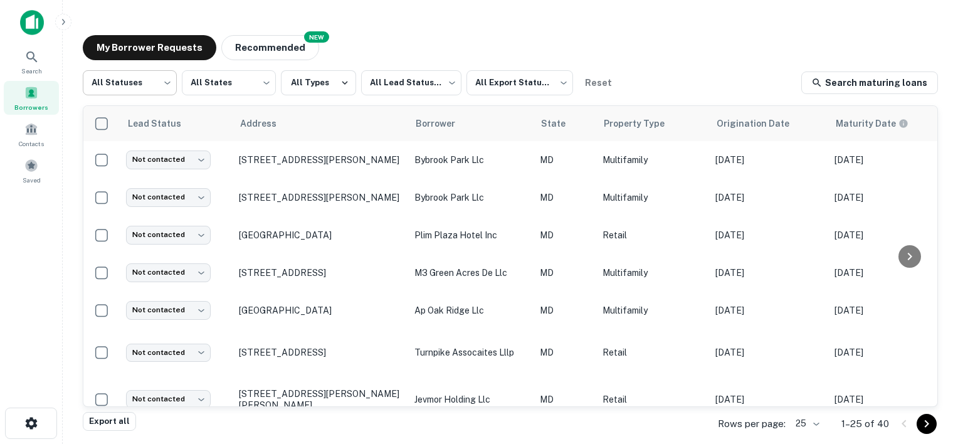
click at [159, 83] on body "Search Borrowers Contacts Saved My Borrower Requests NEW Recommended All Status…" at bounding box center [479, 222] width 958 height 444
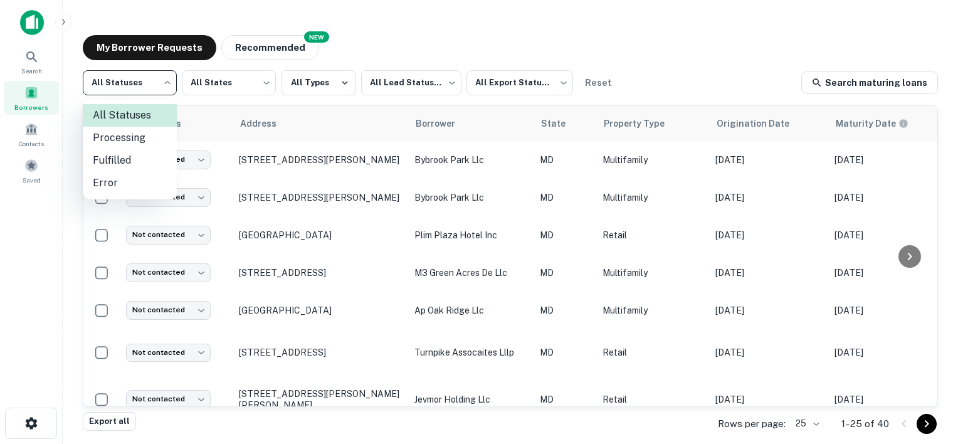
click at [113, 158] on li "Fulfilled" at bounding box center [130, 160] width 94 height 23
type input "*********"
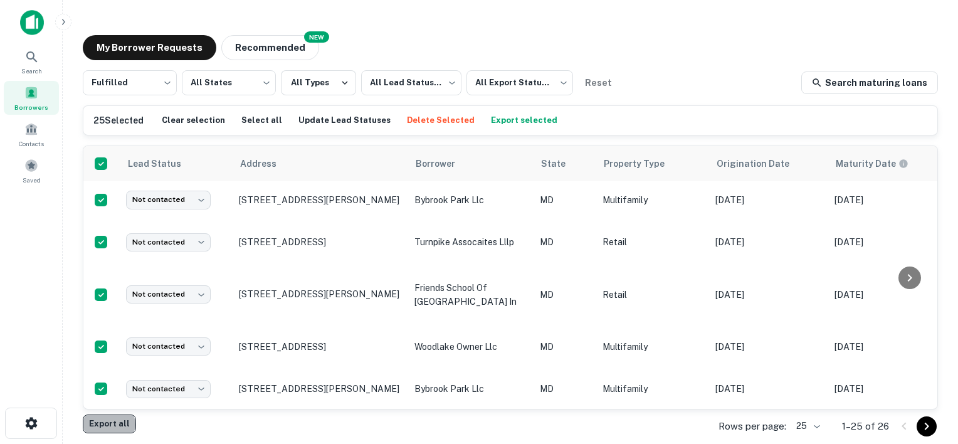
click at [108, 424] on button "Export all" at bounding box center [109, 423] width 53 height 19
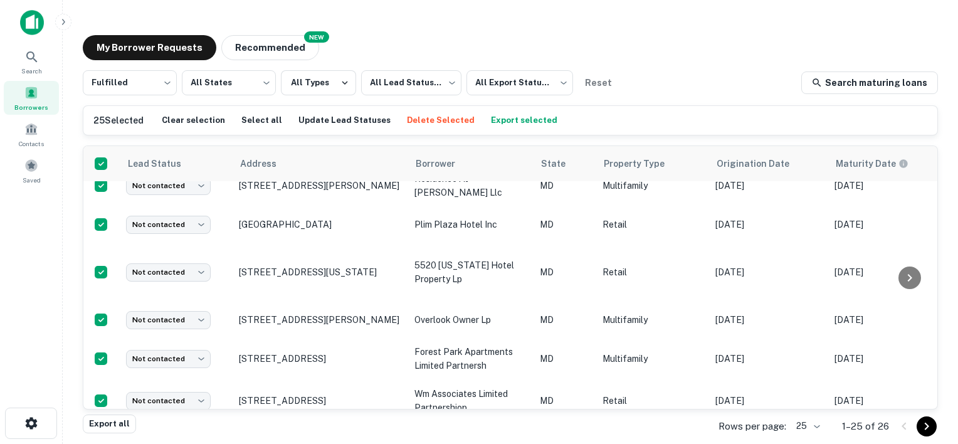
scroll to position [810, 0]
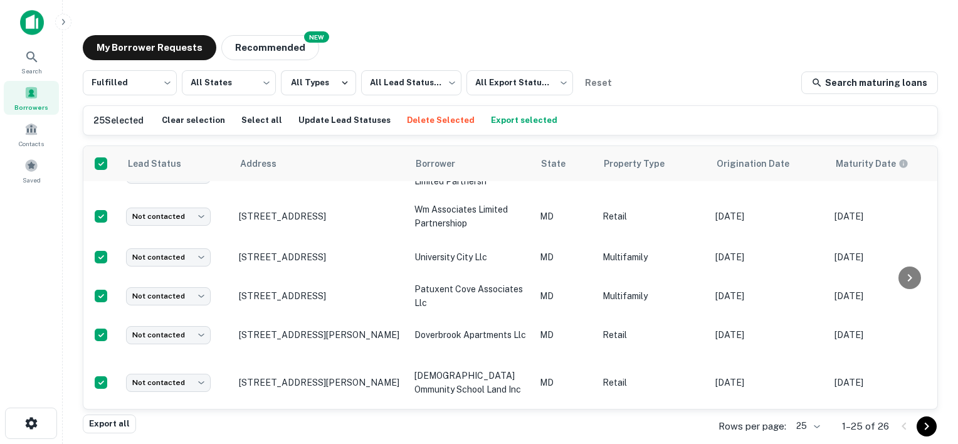
click at [818, 426] on body "Search Borrowers Contacts Saved My Borrower Requests NEW Recommended Fulfilled …" at bounding box center [479, 222] width 958 height 444
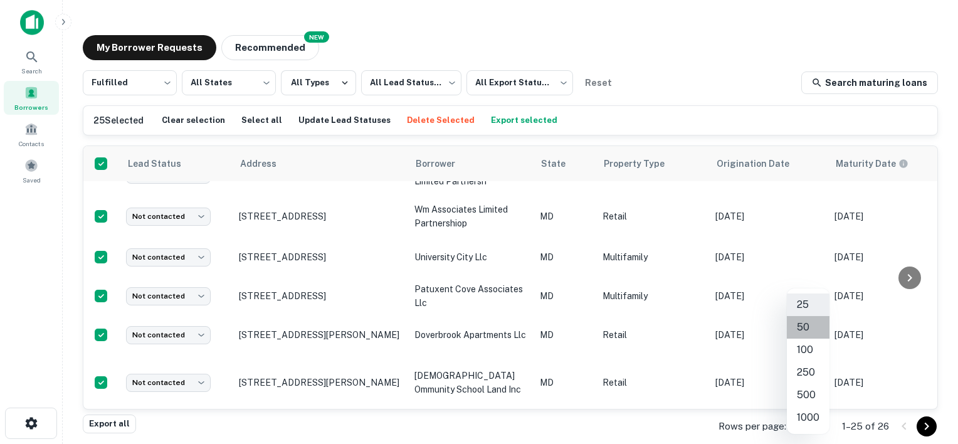
click at [802, 329] on li "50" at bounding box center [808, 327] width 43 height 23
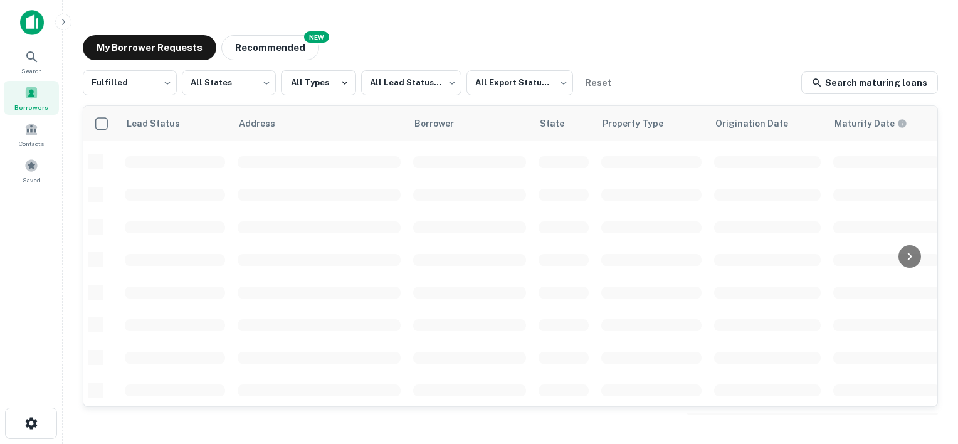
scroll to position [559, 0]
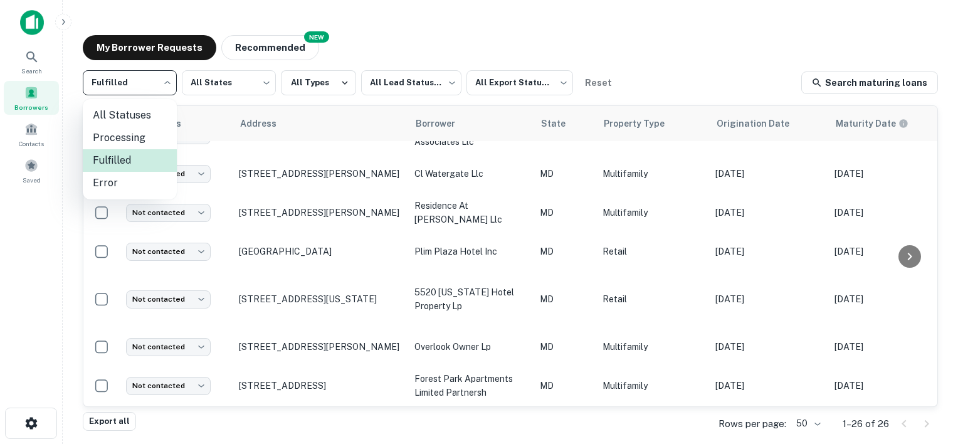
click at [166, 83] on body "Search Borrowers Contacts Saved My Borrower Requests NEW Recommended Fulfilled …" at bounding box center [479, 222] width 958 height 444
click at [129, 113] on li "All Statuses" at bounding box center [130, 115] width 94 height 23
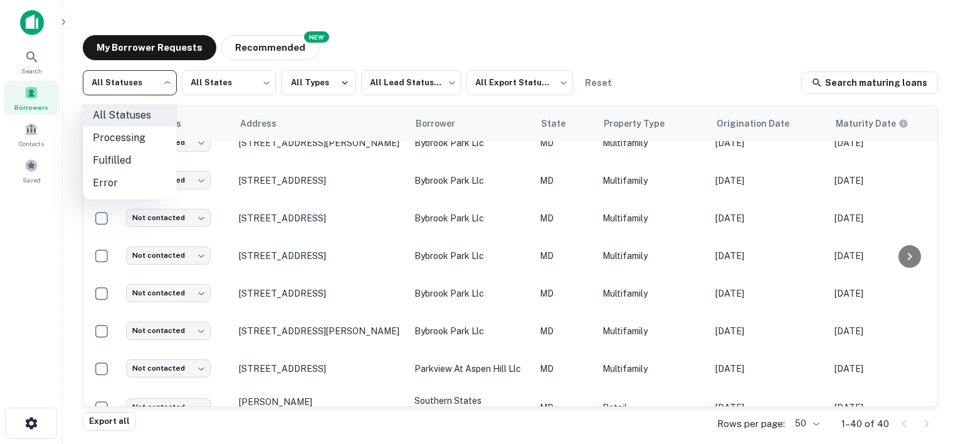
click at [158, 73] on body "Search Borrowers Contacts Saved My Borrower Requests NEW Recommended All Status…" at bounding box center [479, 222] width 958 height 444
click at [122, 161] on li "Fulfilled" at bounding box center [130, 160] width 94 height 23
type input "*********"
